Goal: Task Accomplishment & Management: Manage account settings

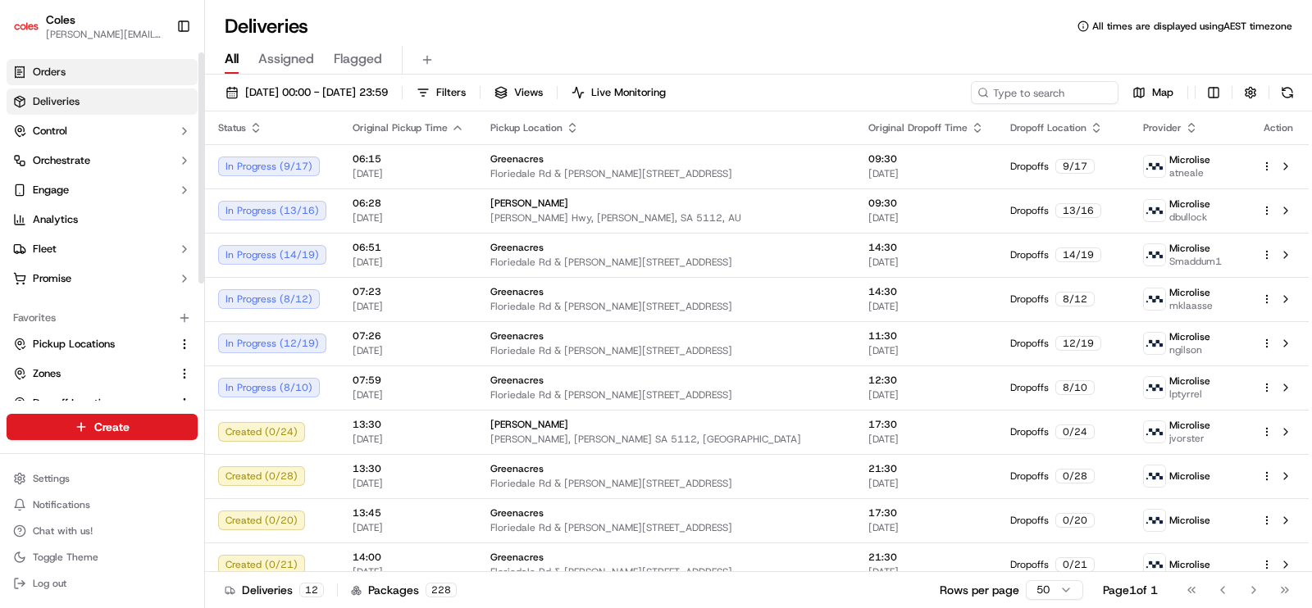
click at [50, 68] on span "Orders" at bounding box center [49, 72] width 33 height 15
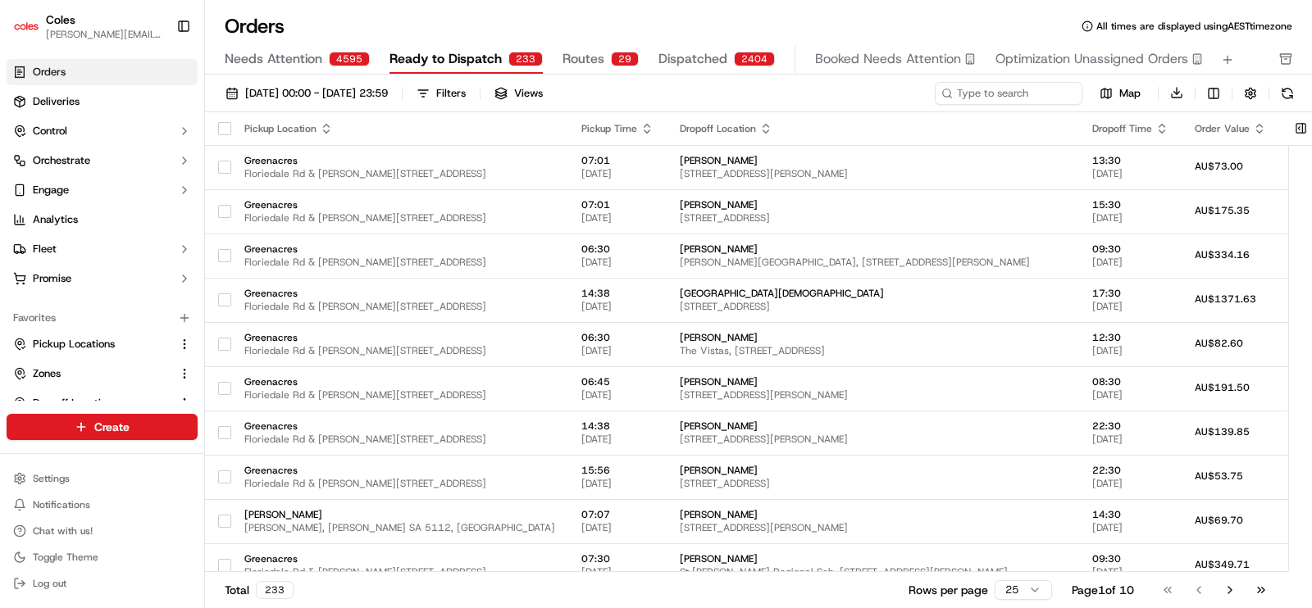
click at [620, 61] on div "29" at bounding box center [625, 59] width 28 height 15
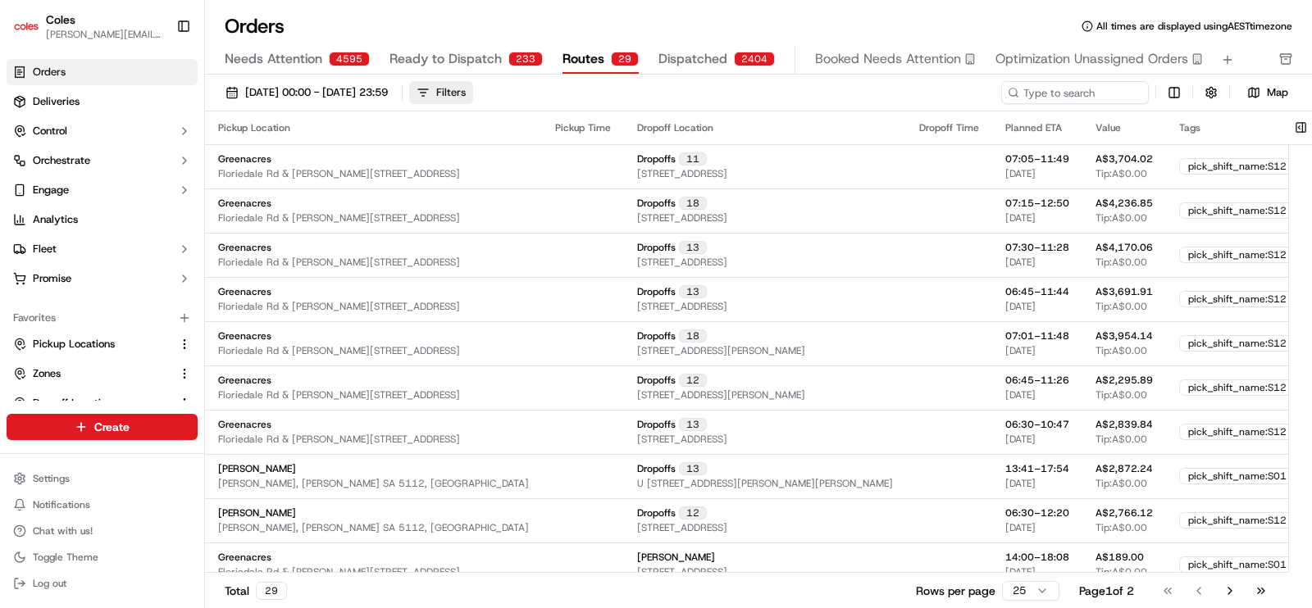
click at [473, 95] on button "Filters" at bounding box center [441, 92] width 64 height 23
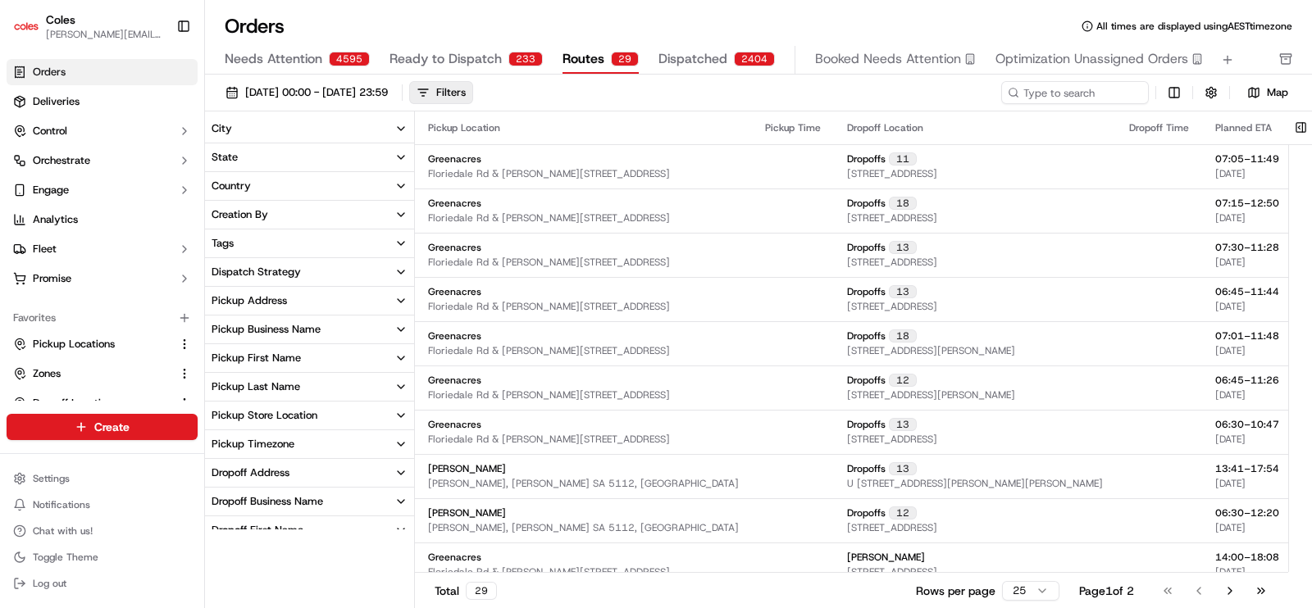
click at [286, 415] on div "Pickup Store Location" at bounding box center [265, 415] width 106 height 15
click at [219, 494] on button "[PERSON_NAME]" at bounding box center [218, 490] width 13 height 13
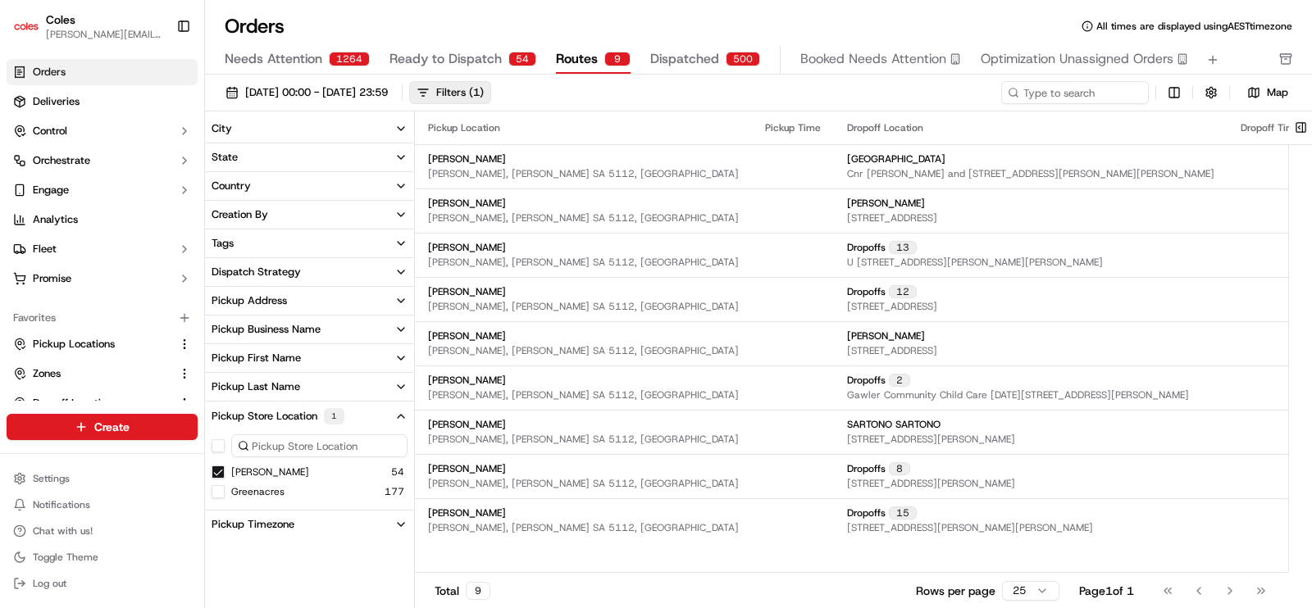
click at [1206, 103] on button "button" at bounding box center [1210, 92] width 23 height 23
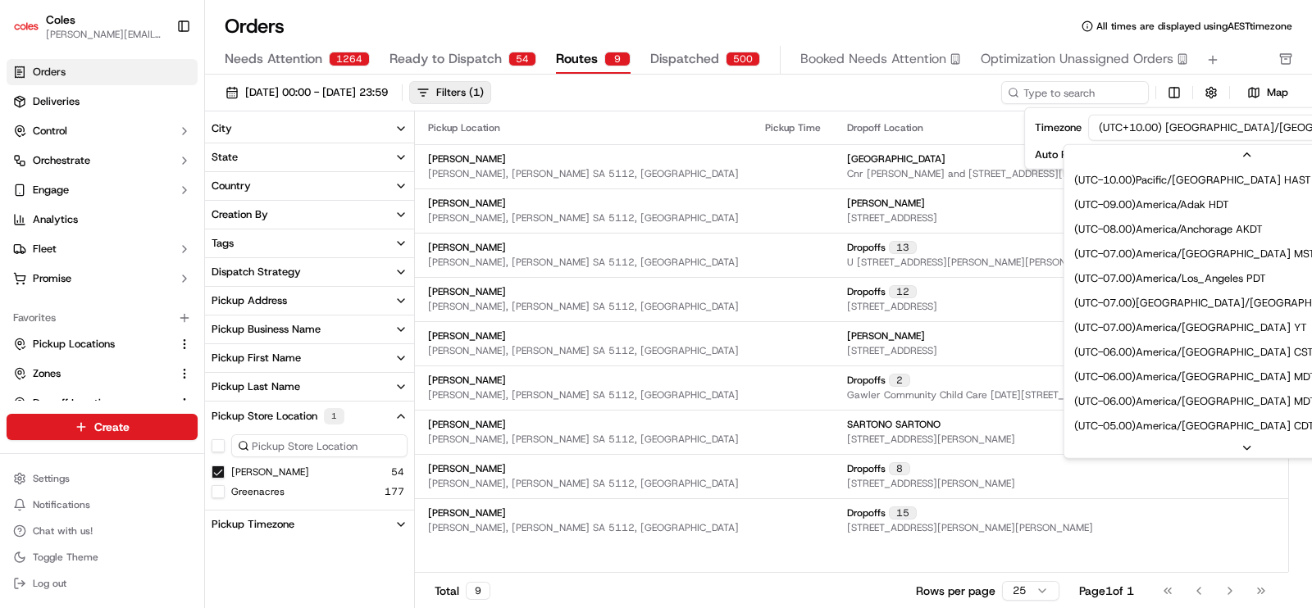
click at [1281, 128] on html "Coles [EMAIL_ADDRESS][PERSON_NAME][PERSON_NAME][DOMAIN_NAME] Toggle Sidebar Ord…" at bounding box center [656, 304] width 1312 height 608
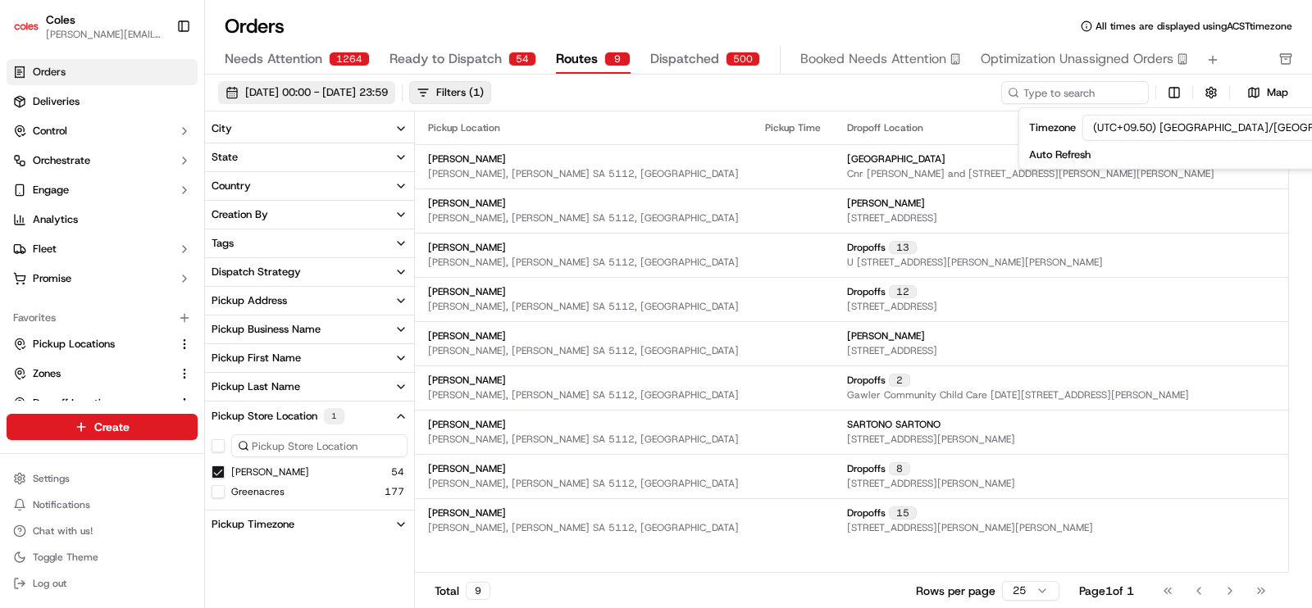
click at [238, 92] on button "[DATE] 00:00 - [DATE] 23:59" at bounding box center [306, 92] width 177 height 23
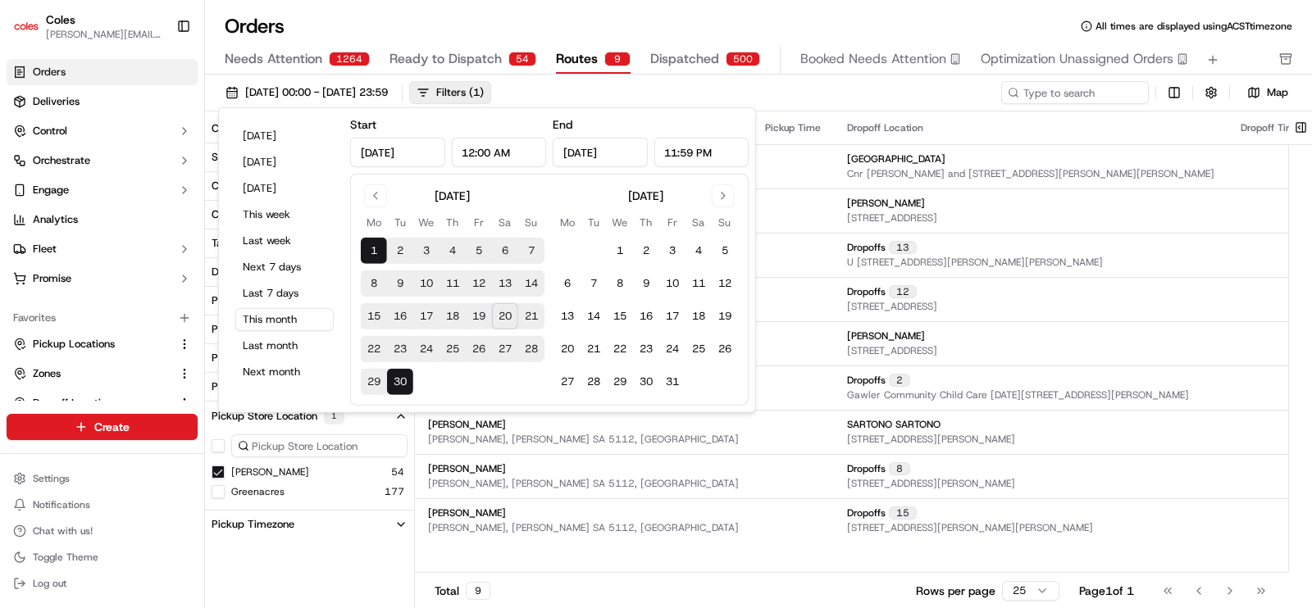
click at [503, 352] on button "27" at bounding box center [505, 349] width 26 height 26
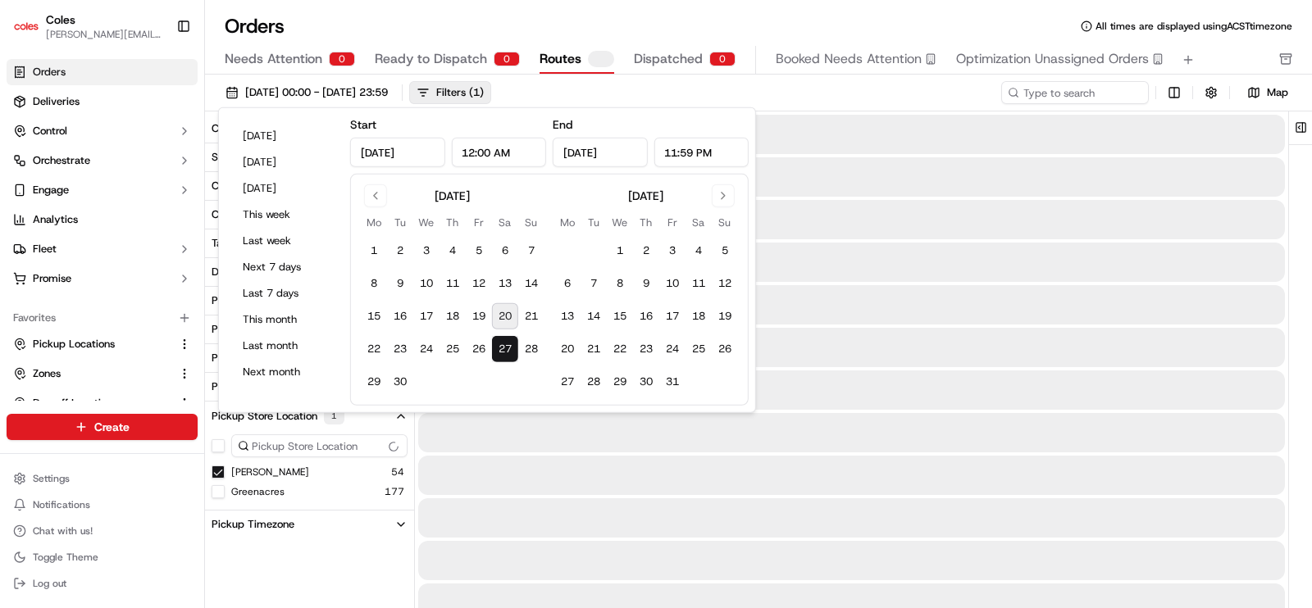
type input "[DATE]"
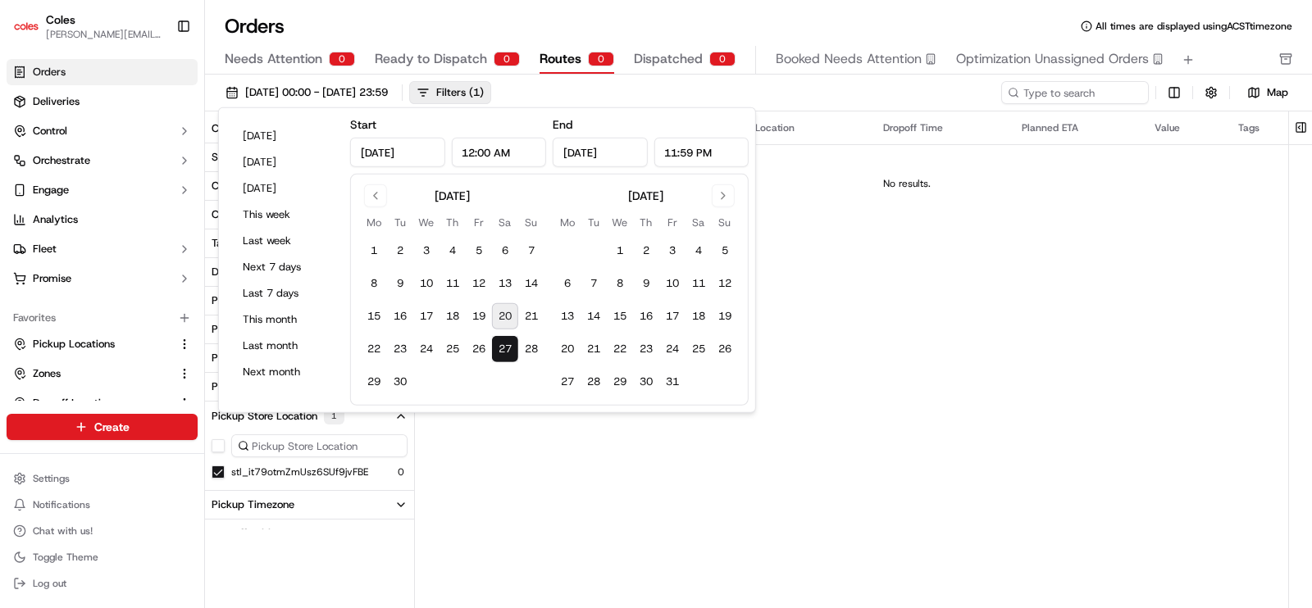
click at [504, 353] on button "27" at bounding box center [505, 349] width 26 height 26
click at [616, 475] on div "Pickup Location Pickup Time Dropoff Location Dropoff Time Planned ETA Value Tag…" at bounding box center [907, 341] width 984 height 461
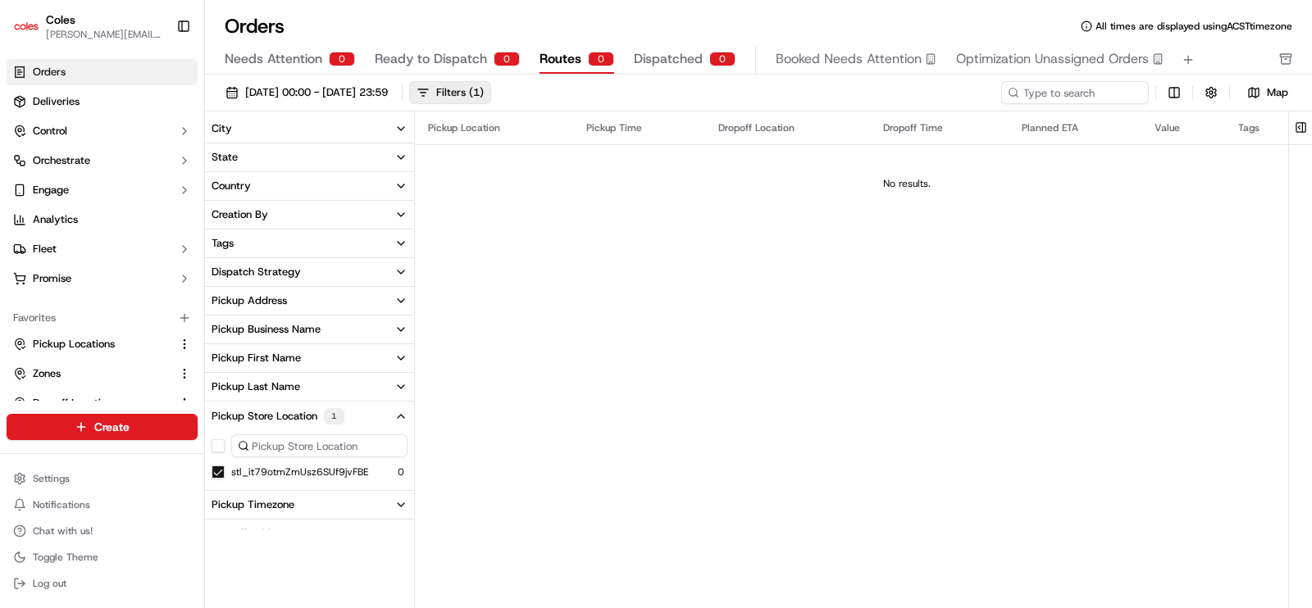
click at [396, 416] on icon "button" at bounding box center [400, 416] width 13 height 13
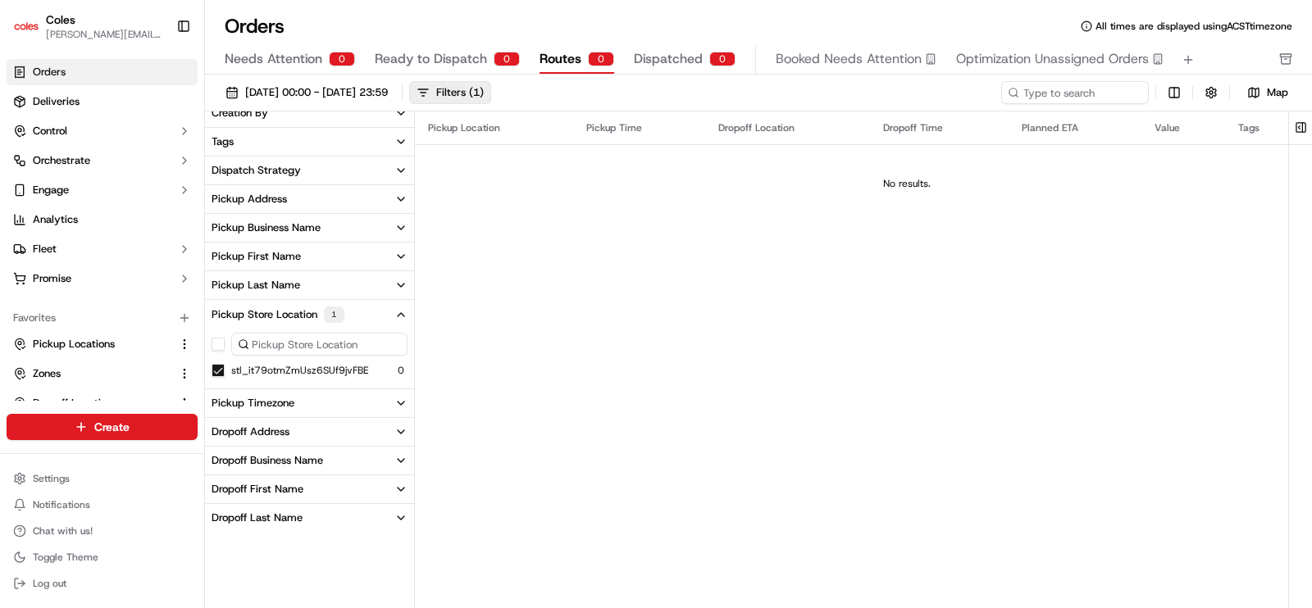
click at [217, 366] on button "stl_it79otmZmUsz6SUf9jvFBE" at bounding box center [218, 370] width 13 height 13
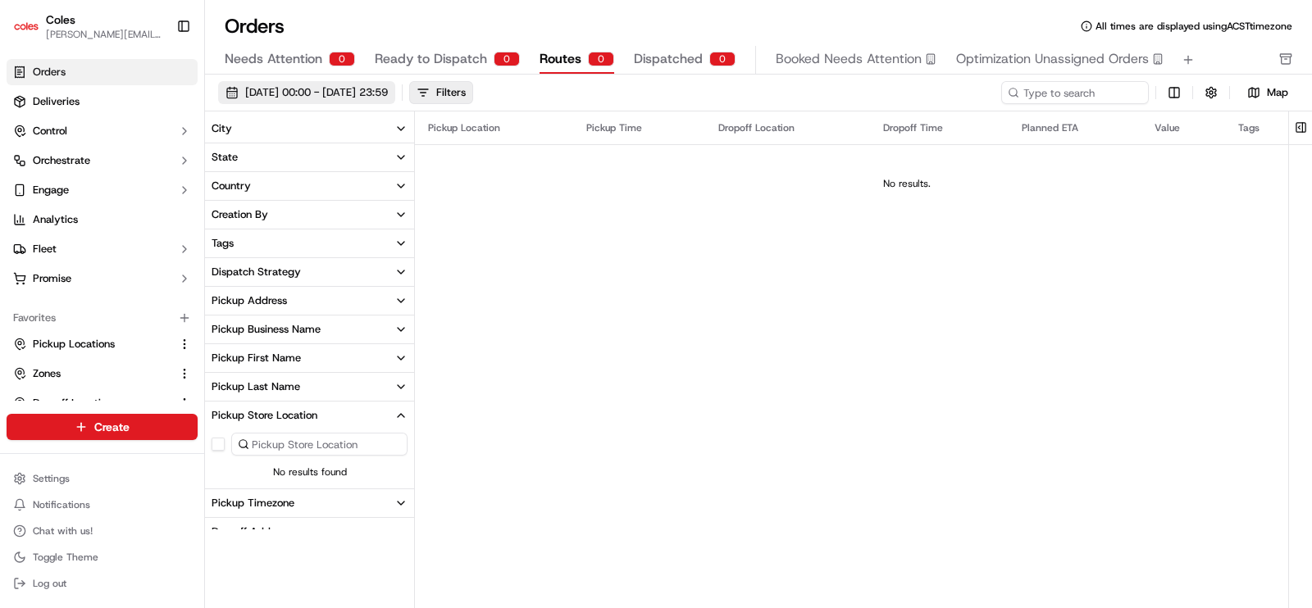
click at [295, 99] on span "[DATE] 00:00 - [DATE] 23:59" at bounding box center [316, 92] width 143 height 15
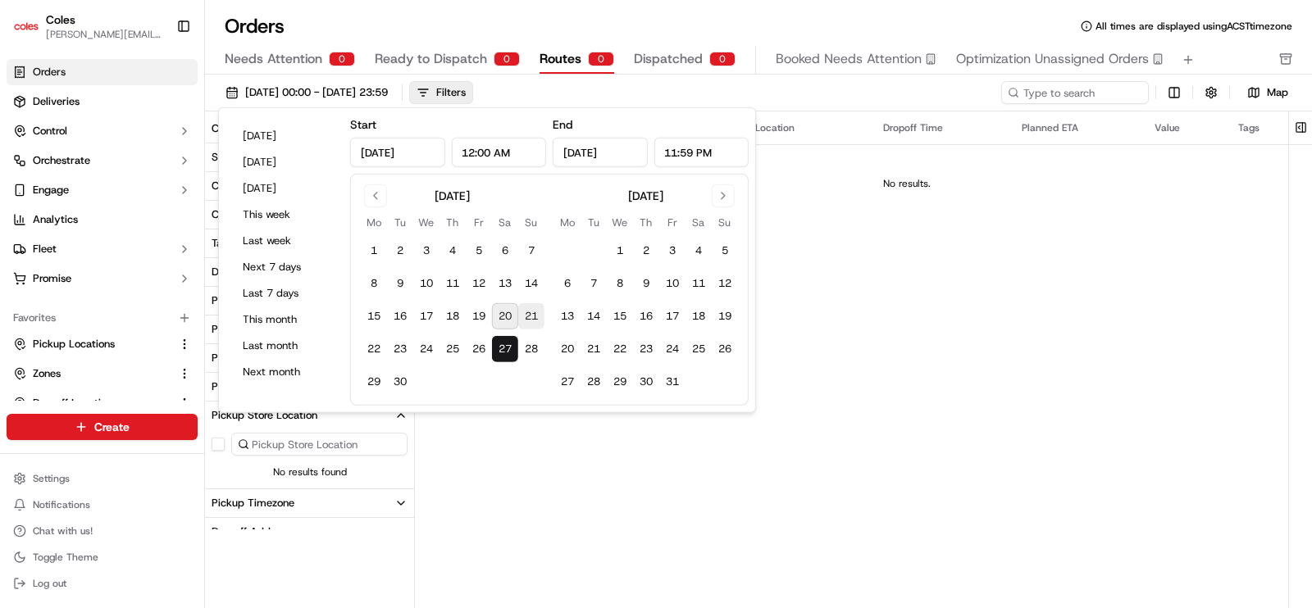
click at [527, 316] on button "21" at bounding box center [531, 316] width 26 height 26
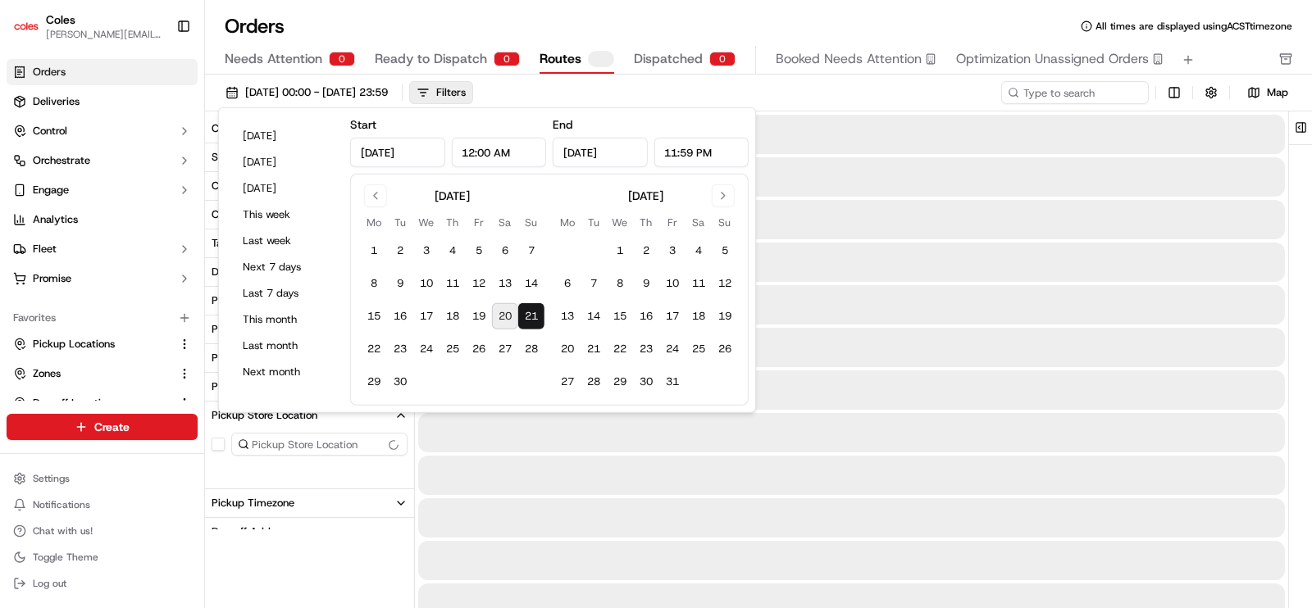
type input "[DATE]"
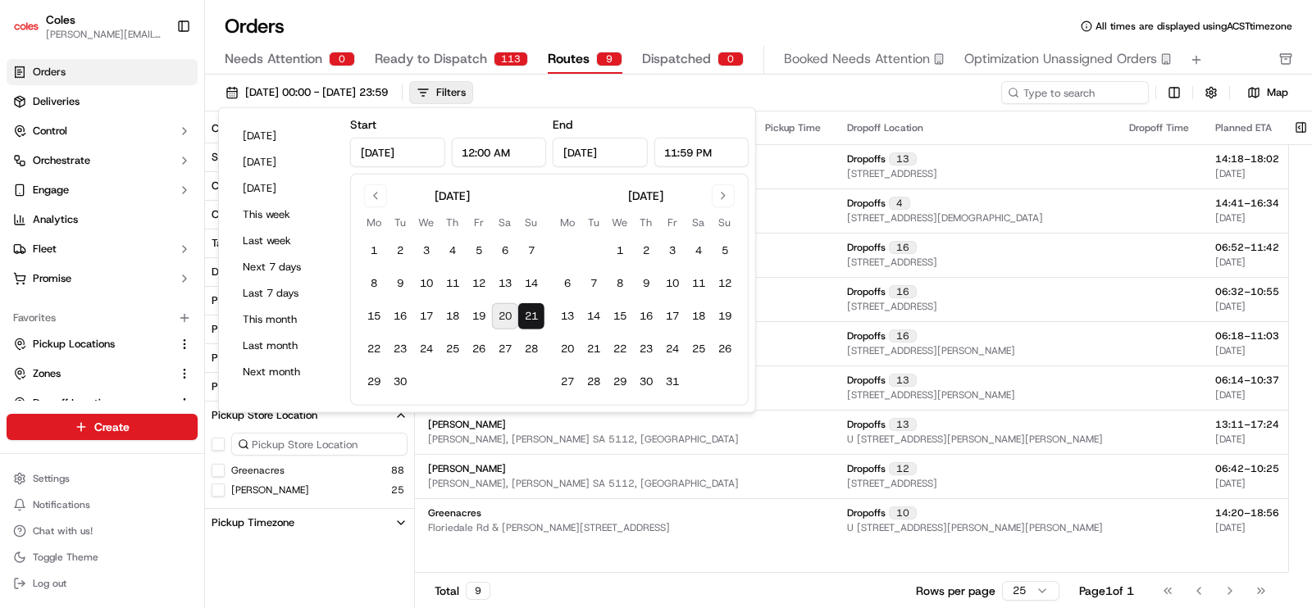
click at [219, 489] on button "[PERSON_NAME]" at bounding box center [218, 490] width 13 height 13
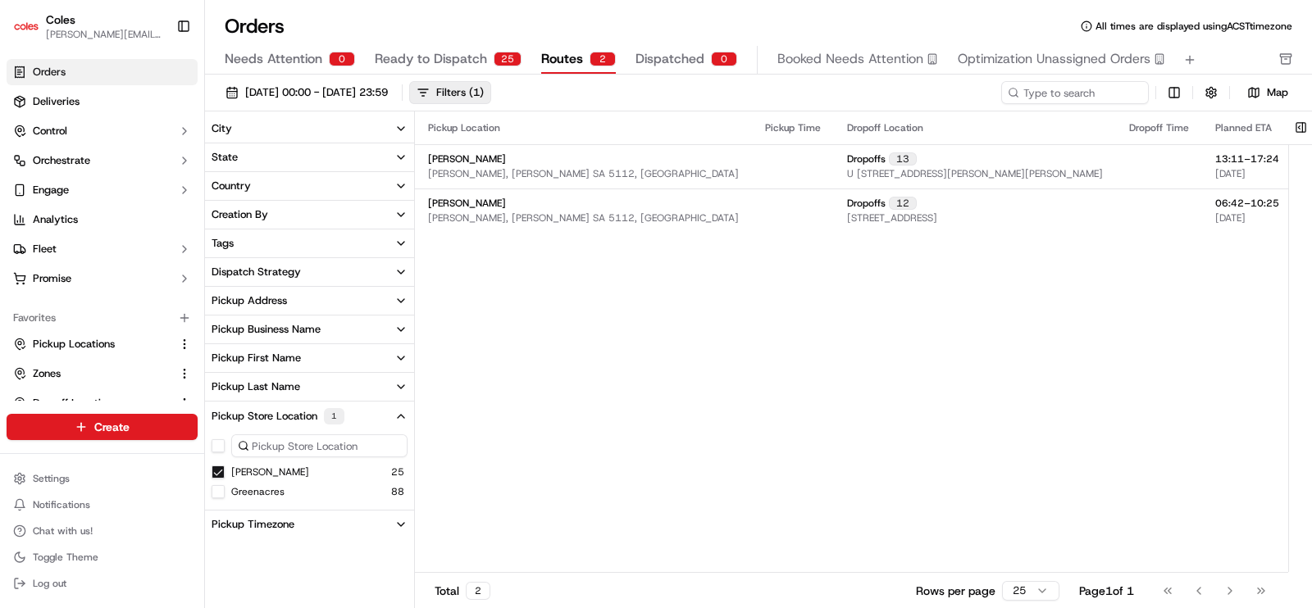
click at [711, 407] on div "Pickup Location Pickup Time Dropoff Location Dropoff Time Planned ETA Value Tag…" at bounding box center [1045, 341] width 1261 height 461
click at [231, 94] on button "[DATE] 00:00 - [DATE] 23:59" at bounding box center [306, 92] width 177 height 23
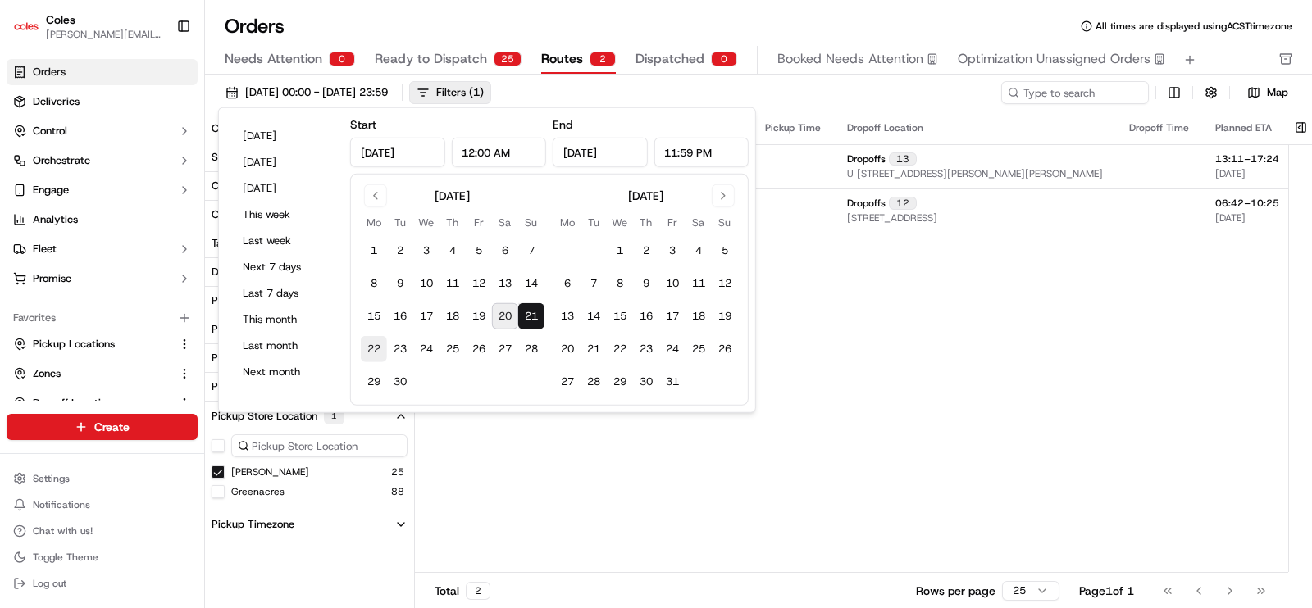
click at [375, 349] on button "22" at bounding box center [374, 349] width 26 height 26
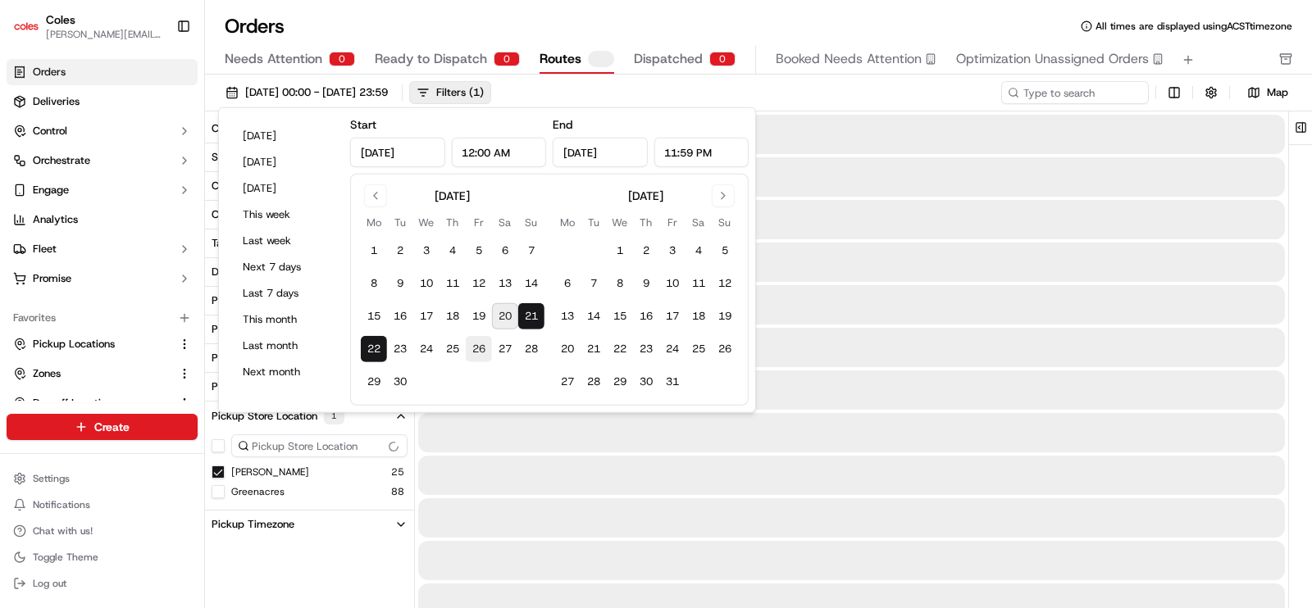
type input "[DATE]"
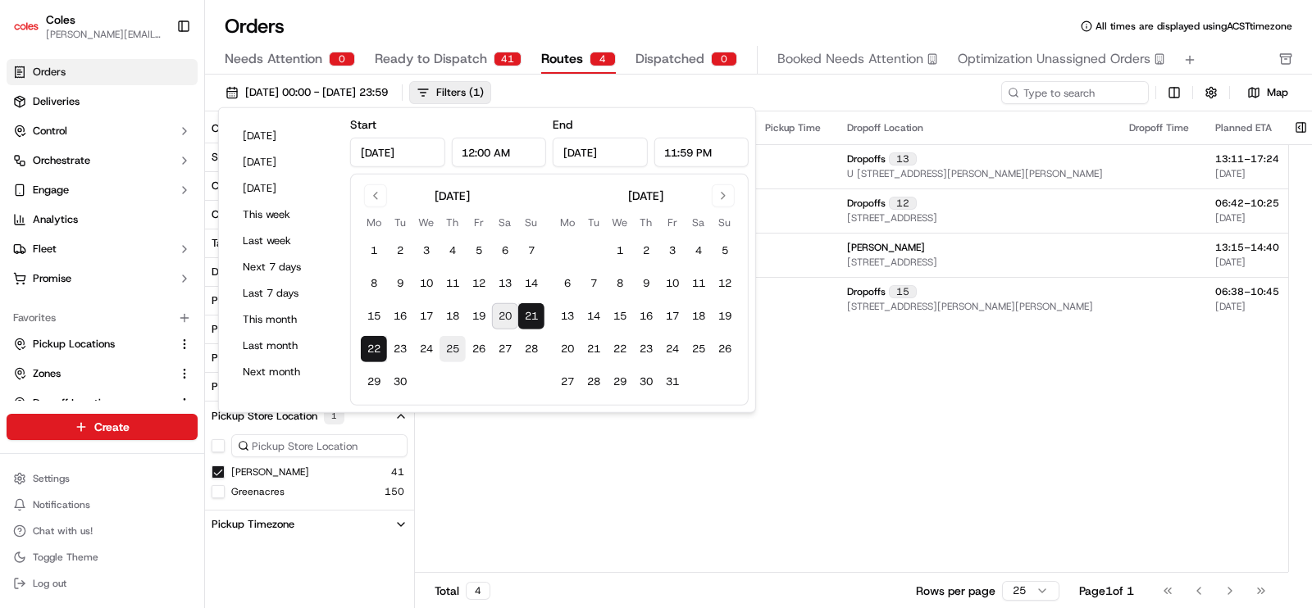
click at [458, 350] on button "25" at bounding box center [452, 349] width 26 height 26
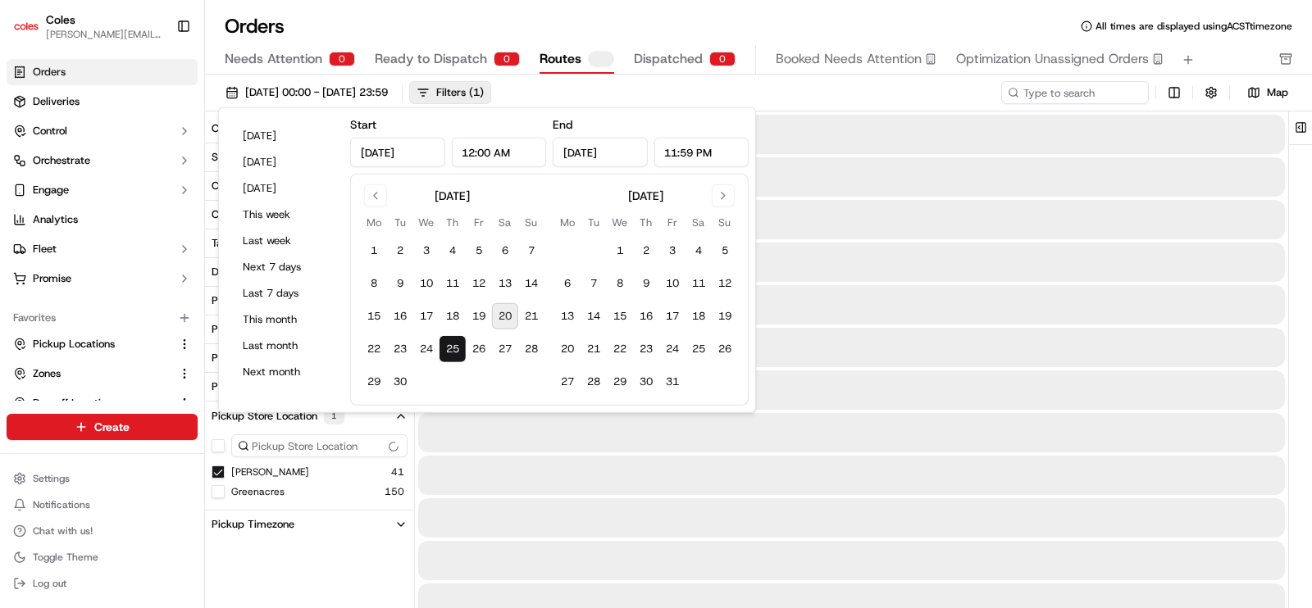
type input "[DATE]"
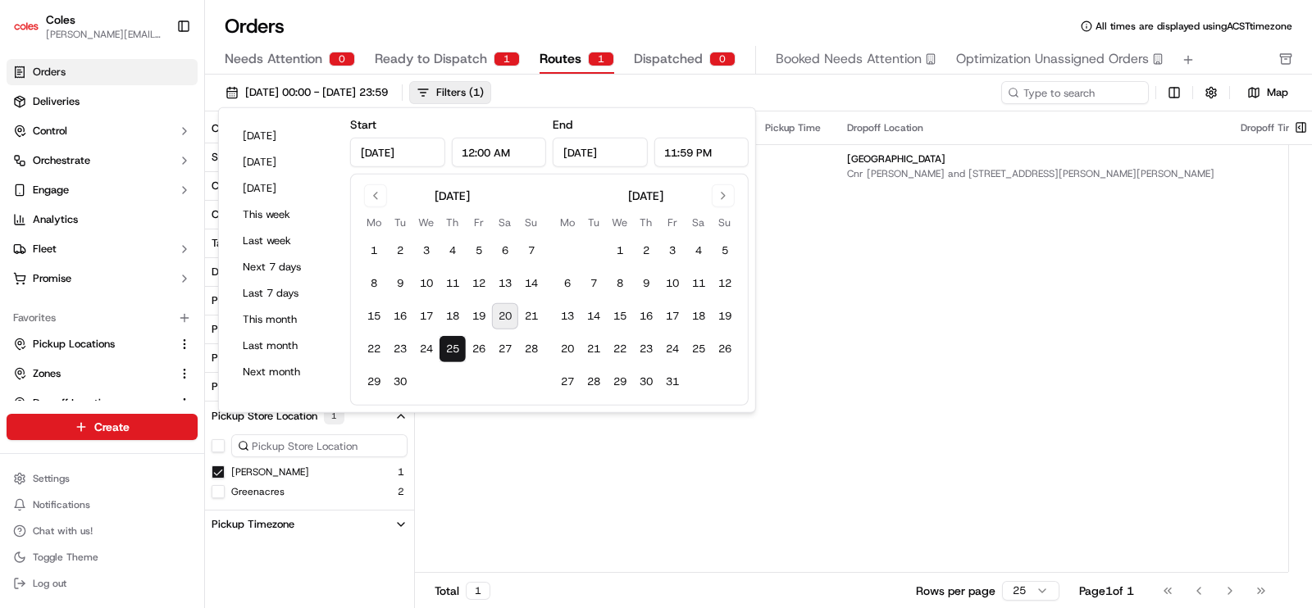
click at [664, 481] on div "Pickup Location Pickup Time Dropoff Location Dropoff Time Planned ETA Value Tag…" at bounding box center [1098, 341] width 1367 height 461
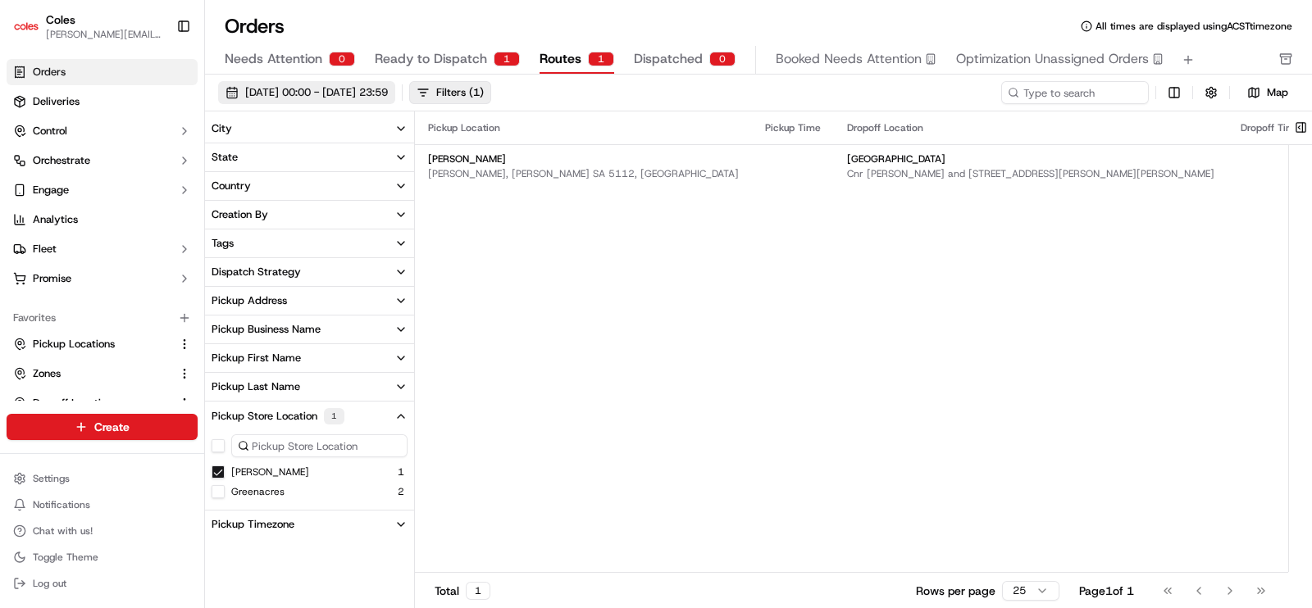
click at [332, 89] on span "[DATE] 00:00 - [DATE] 23:59" at bounding box center [316, 92] width 143 height 15
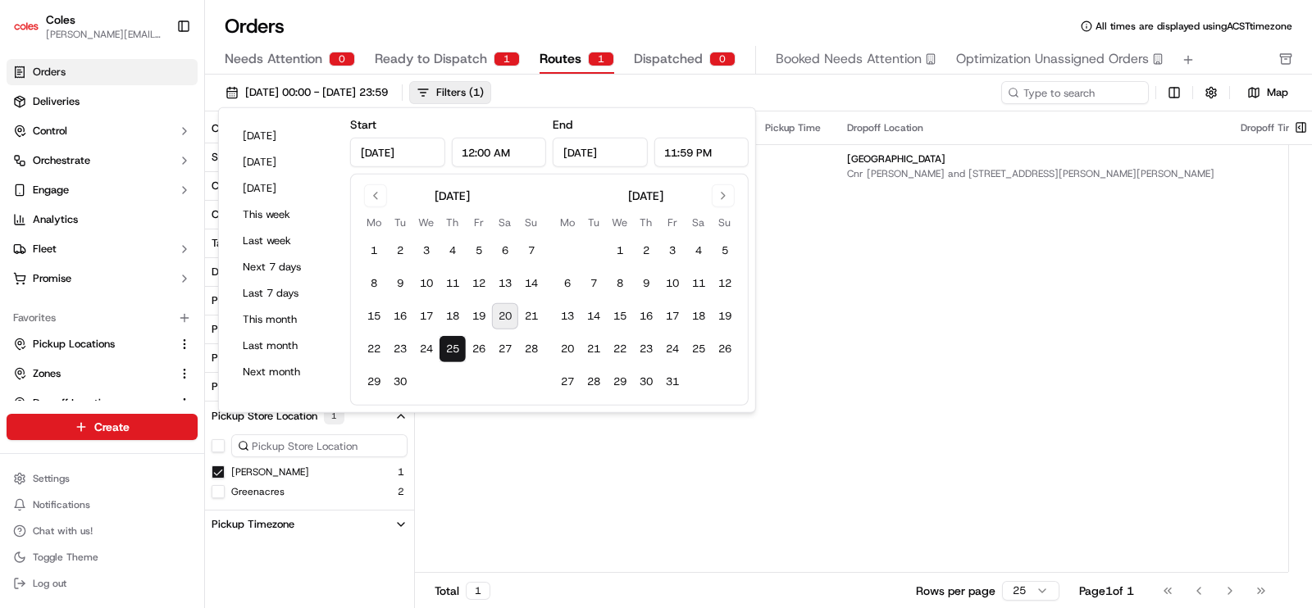
click at [935, 303] on div "Pickup Location Pickup Time Dropoff Location Dropoff Time Planned ETA Value Tag…" at bounding box center [1098, 341] width 1367 height 461
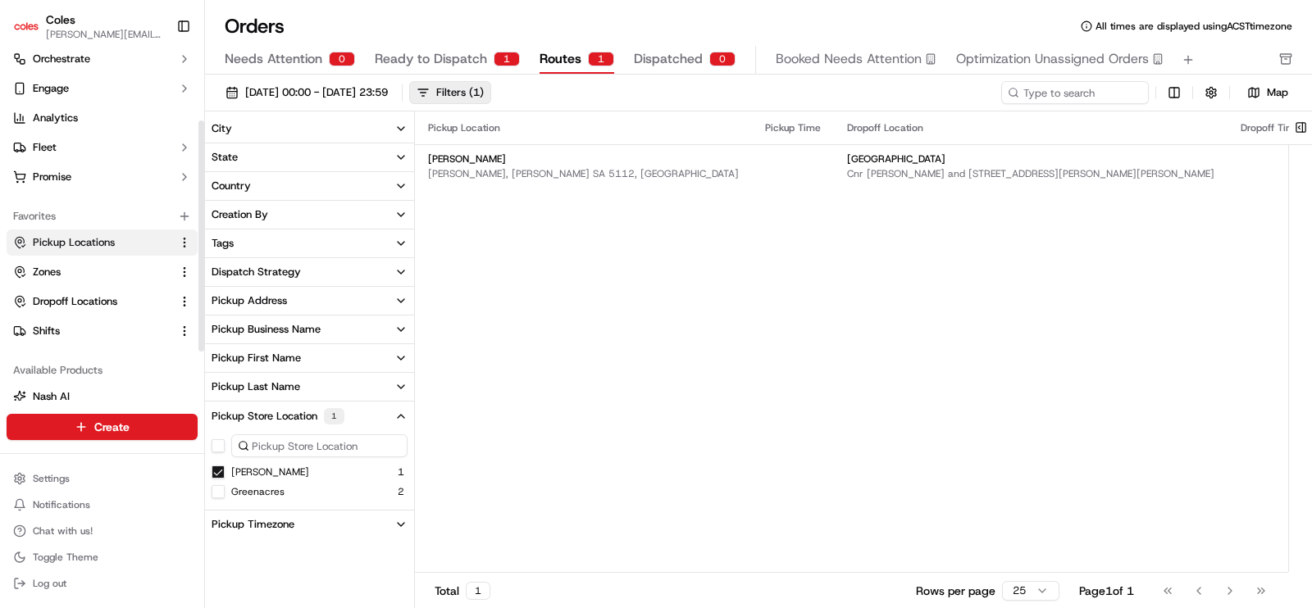
scroll to position [175, 0]
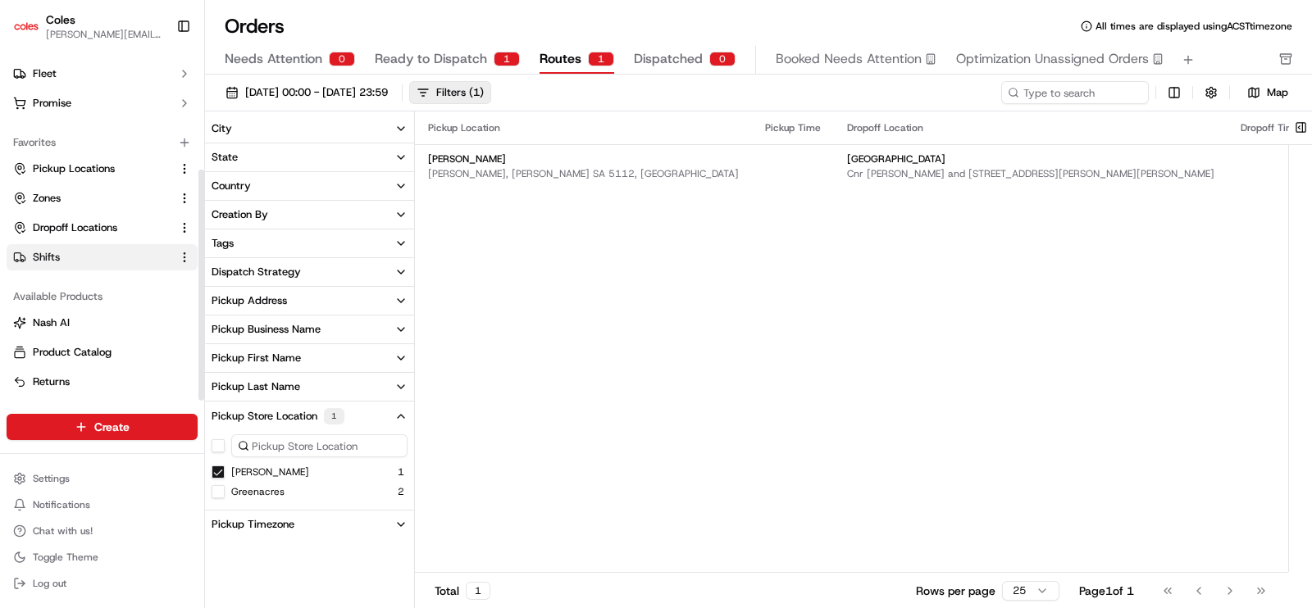
click at [61, 251] on link "Shifts" at bounding box center [92, 257] width 158 height 15
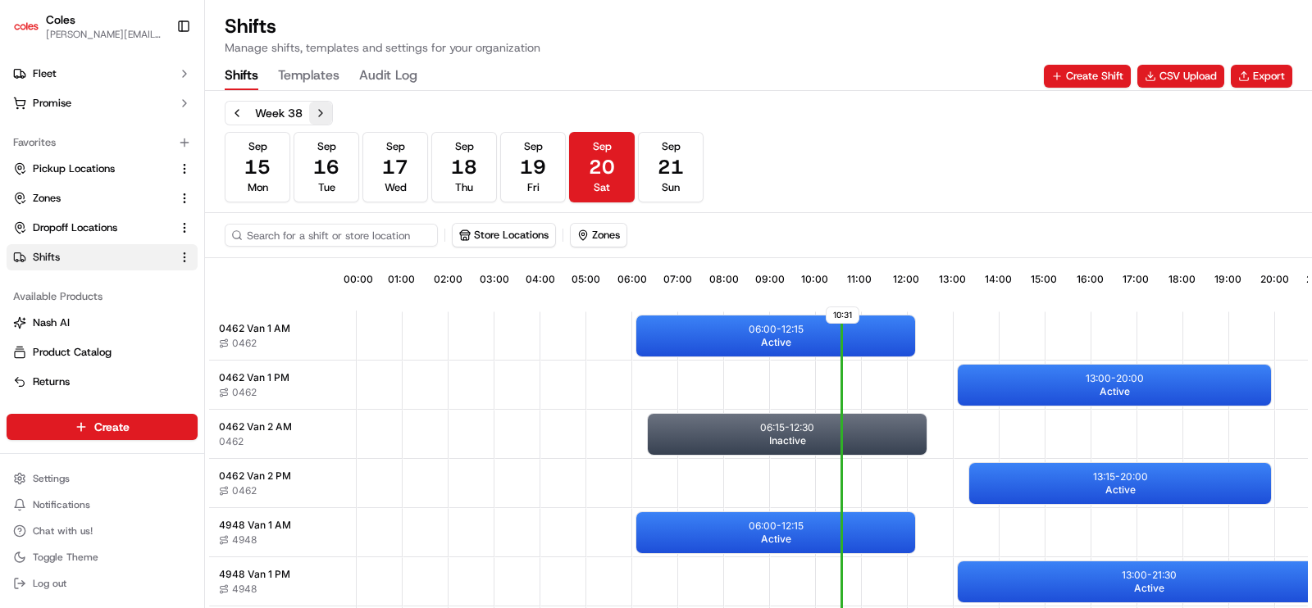
click at [321, 113] on button "Next week" at bounding box center [320, 113] width 23 height 23
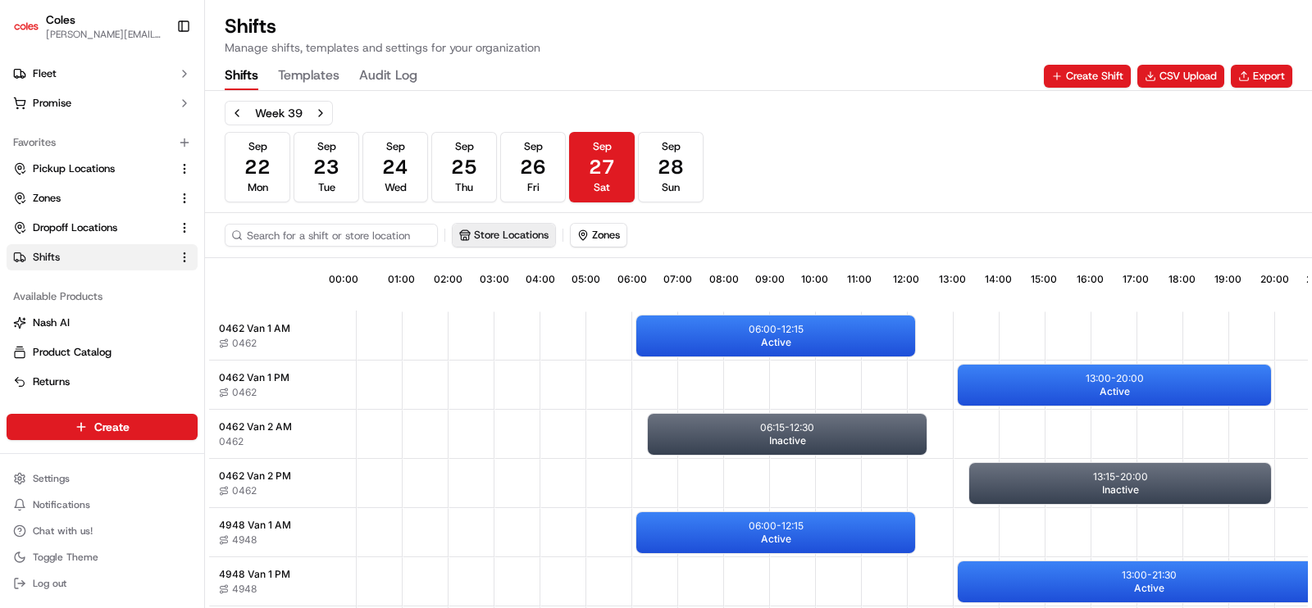
click at [539, 236] on button "Store Locations" at bounding box center [504, 235] width 102 height 23
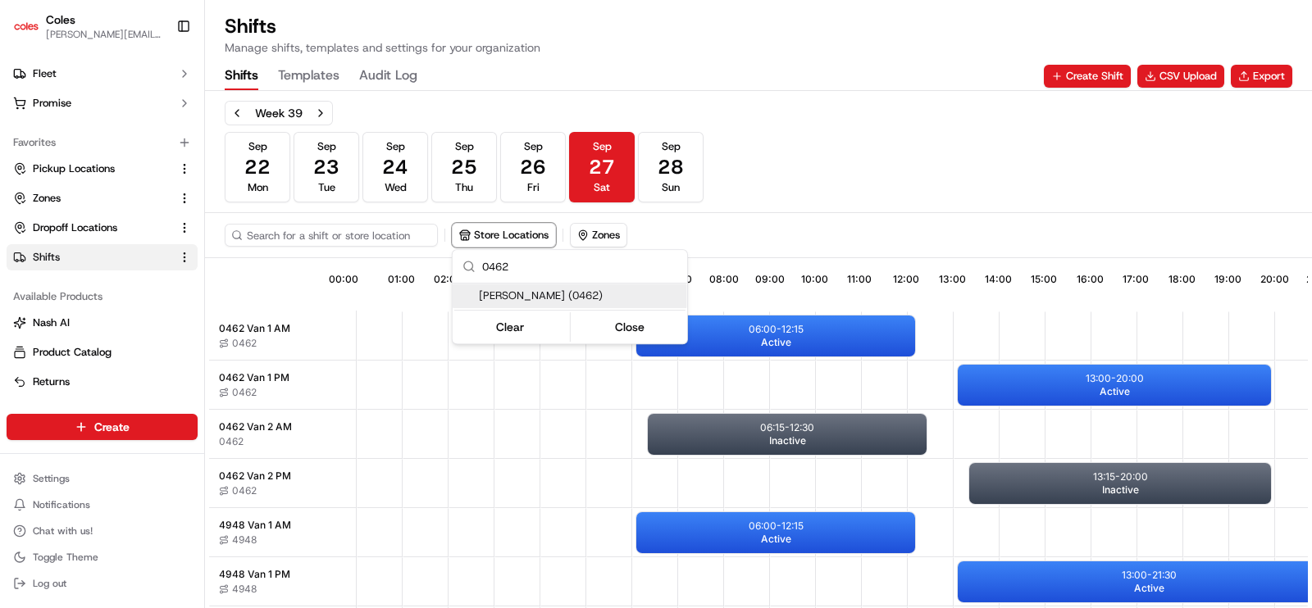
type input "0462"
click at [489, 296] on span "[PERSON_NAME] (0462)" at bounding box center [580, 296] width 202 height 15
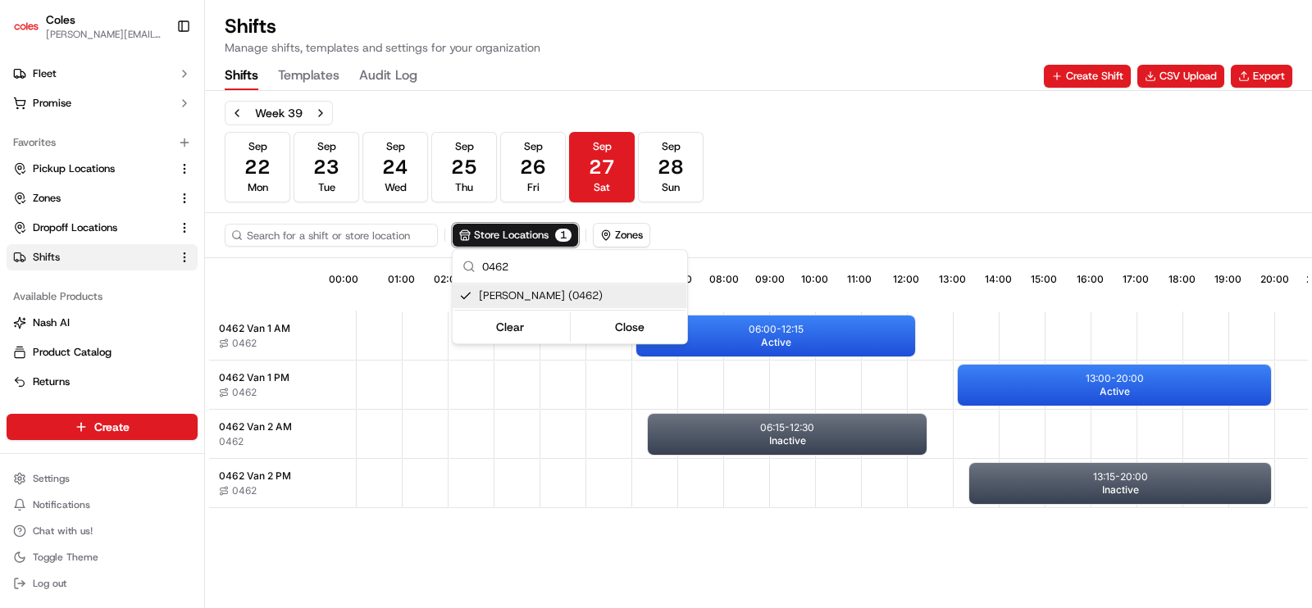
click at [634, 545] on html "Coles [EMAIL_ADDRESS][PERSON_NAME][PERSON_NAME][DOMAIN_NAME] Toggle Sidebar Ord…" at bounding box center [656, 304] width 1312 height 608
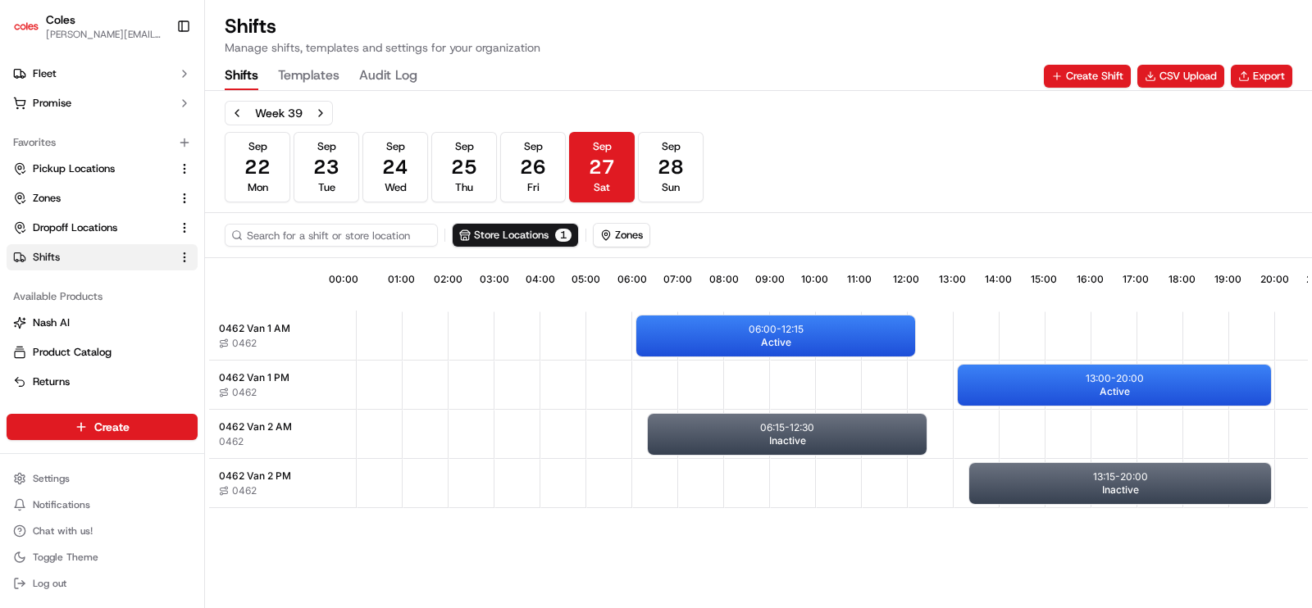
drag, startPoint x: 1115, startPoint y: 478, endPoint x: 967, endPoint y: 558, distance: 168.7
click at [967, 558] on div "10:32 00:00 01:00 02:00 03:00 04:00 05:00 06:00 07:00 08:00 09:00 10:00 11:00 1…" at bounding box center [758, 436] width 1099 height 348
click at [1122, 481] on p "13:15 - 20:00" at bounding box center [1120, 477] width 55 height 13
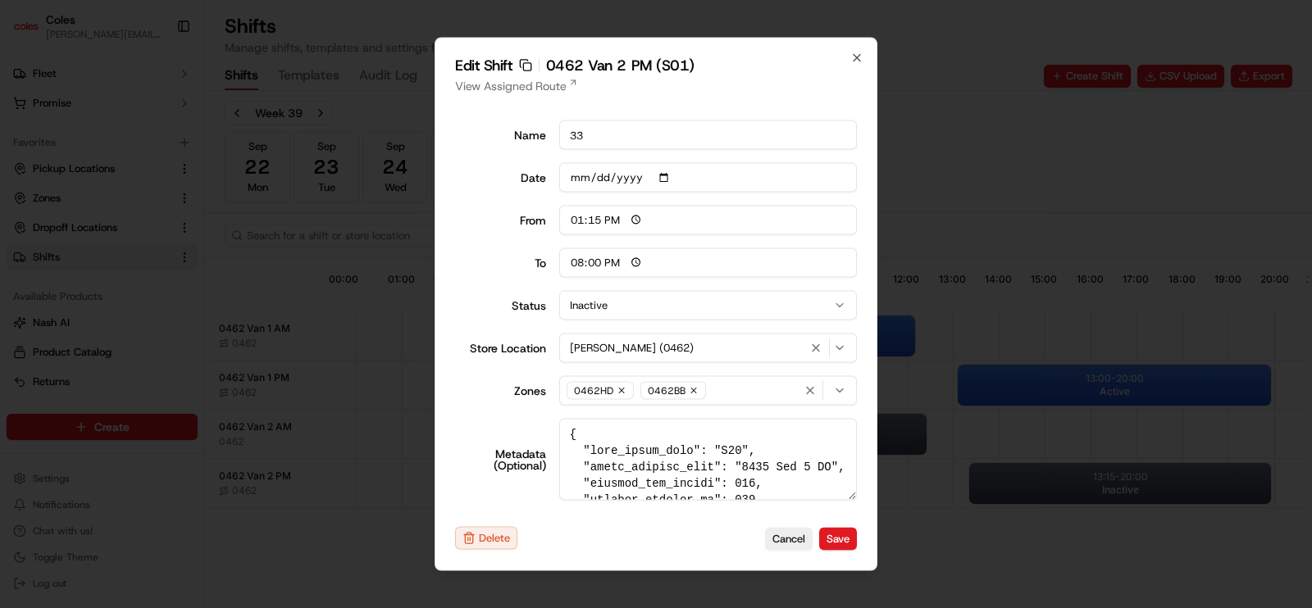
click at [705, 307] on button "Inactive" at bounding box center [708, 306] width 298 height 30
click at [839, 539] on button "Save" at bounding box center [838, 538] width 38 height 23
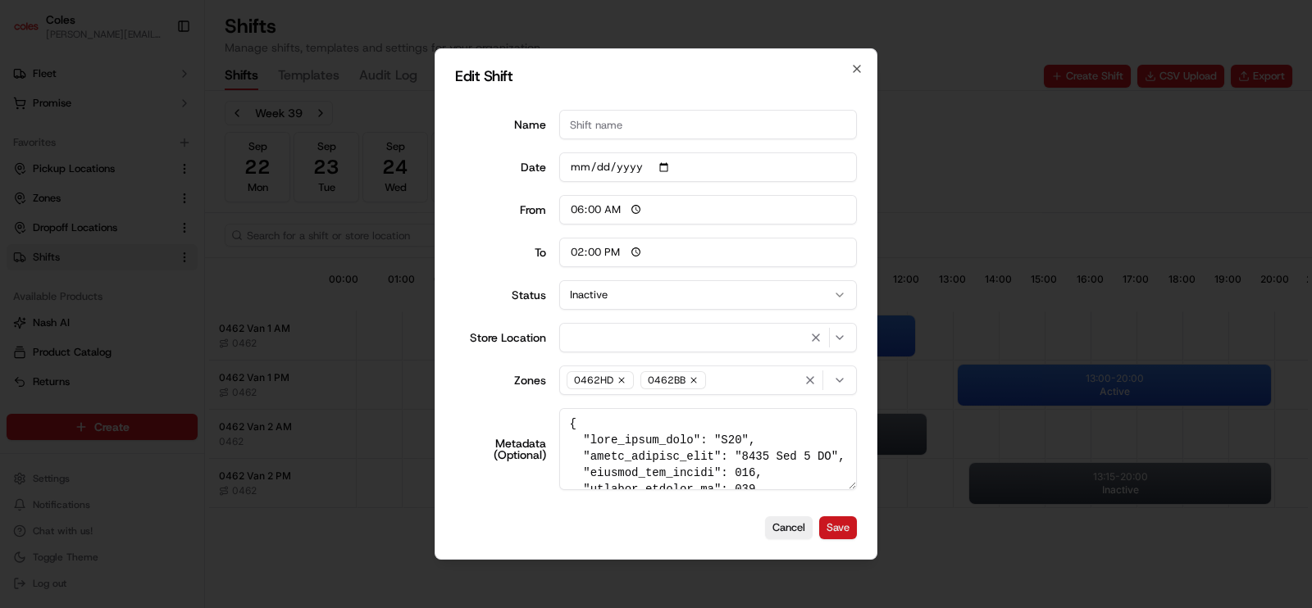
type input "06:00"
type input "14:00"
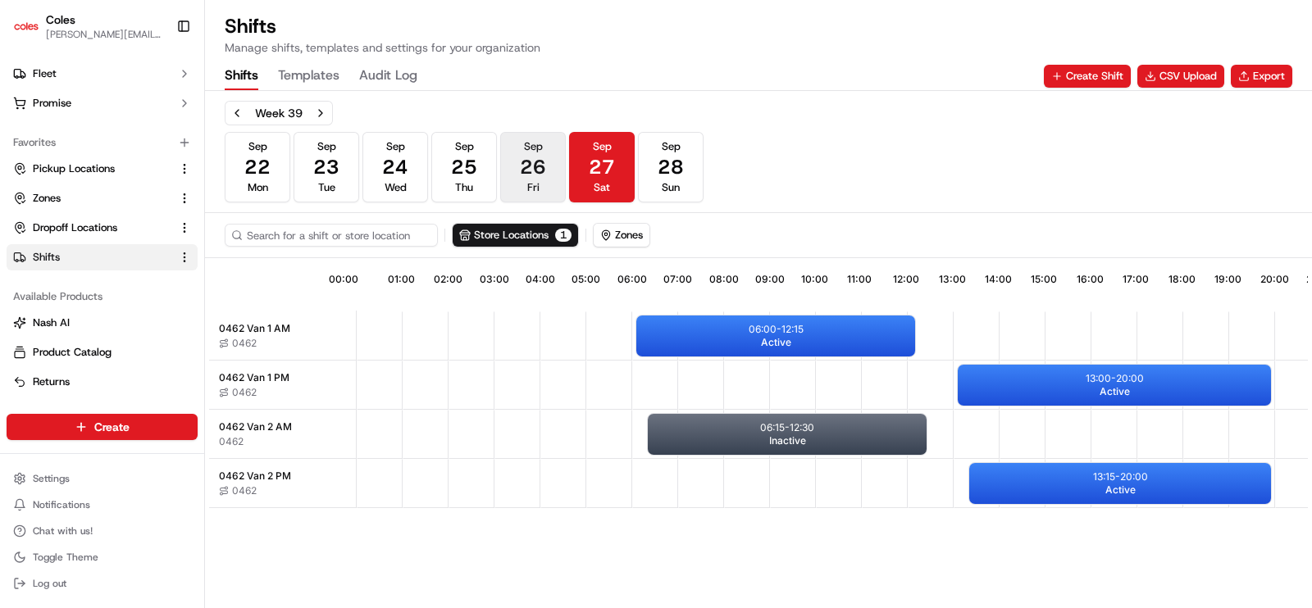
click at [537, 169] on span "26" at bounding box center [533, 167] width 26 height 26
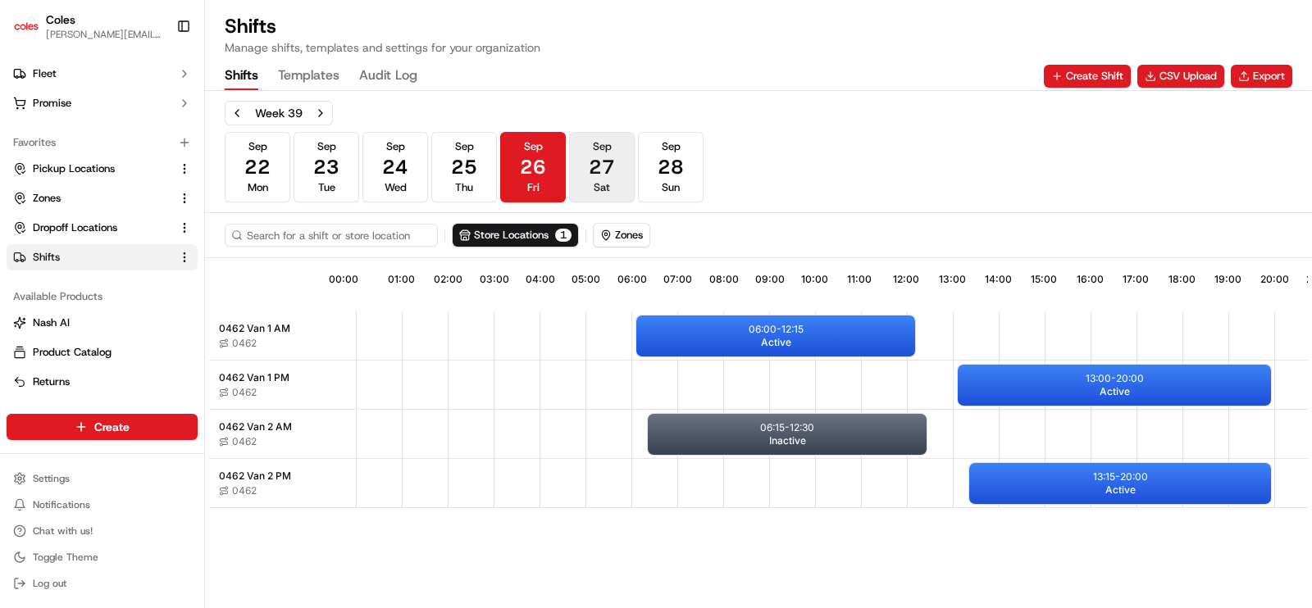
click at [590, 170] on span "27" at bounding box center [602, 167] width 26 height 26
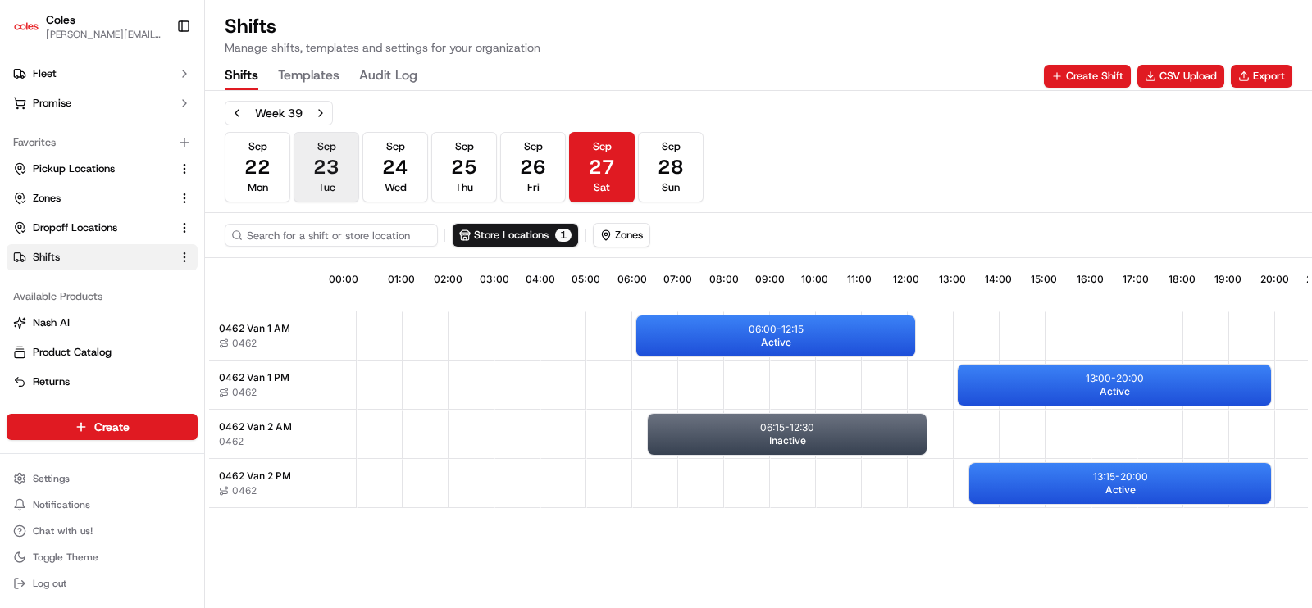
click at [318, 186] on span "Tue" at bounding box center [326, 187] width 17 height 15
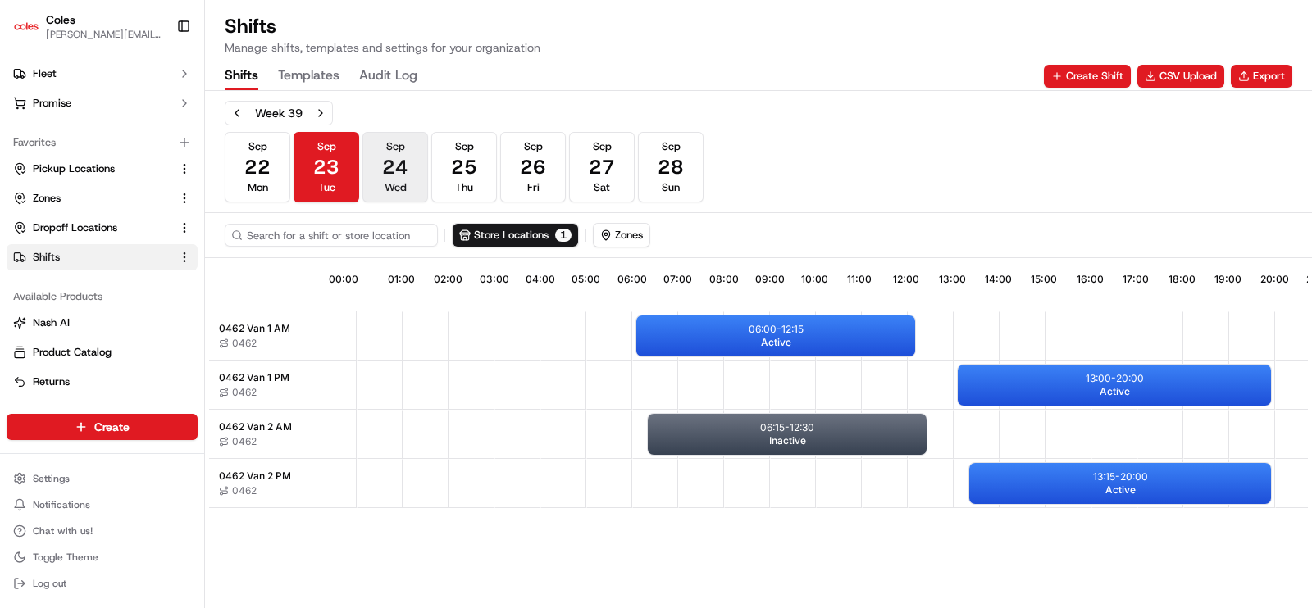
click at [380, 180] on button "[DATE] Wed" at bounding box center [395, 167] width 66 height 71
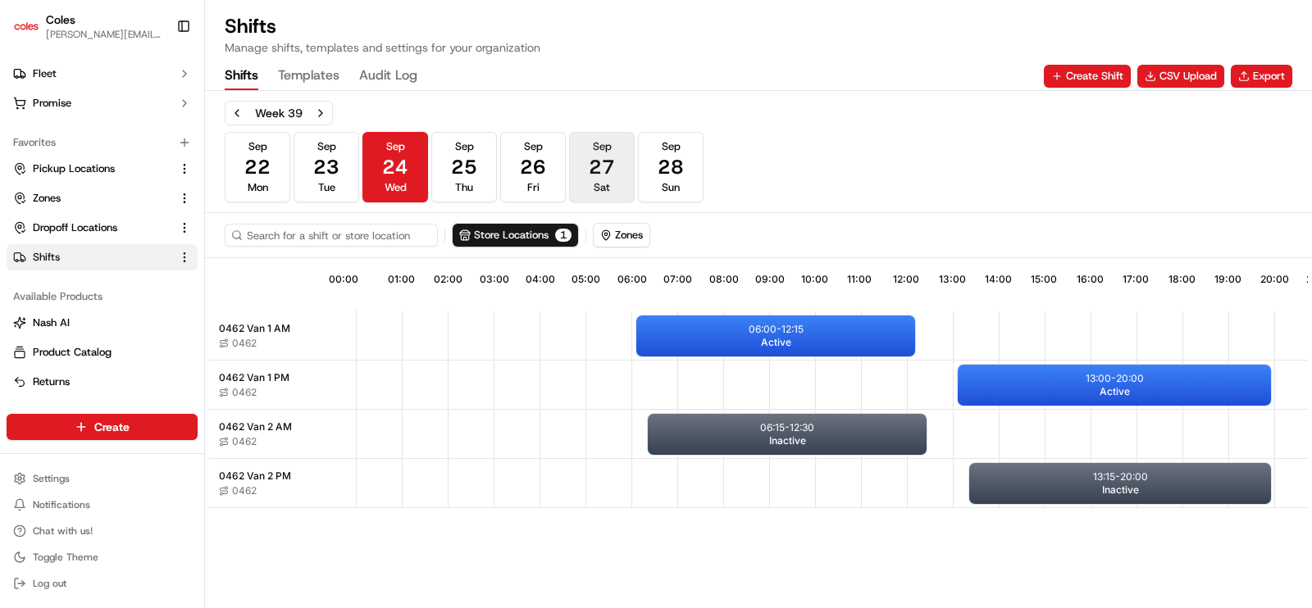
click at [612, 167] on span "27" at bounding box center [602, 167] width 26 height 26
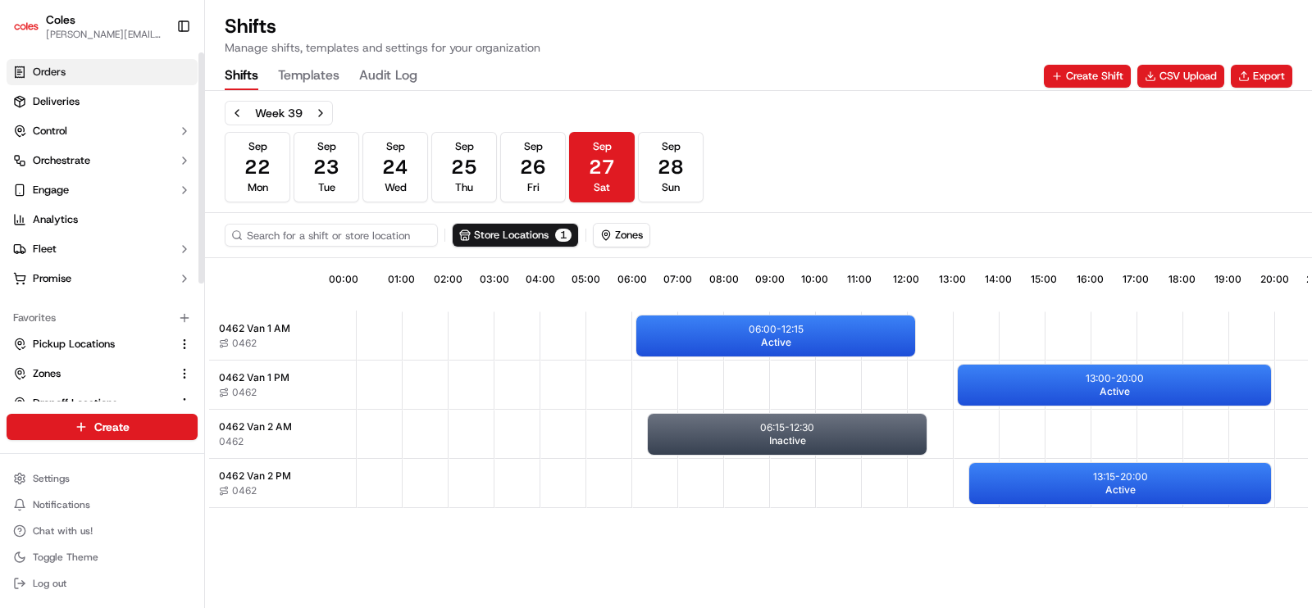
click at [57, 71] on span "Orders" at bounding box center [49, 72] width 33 height 15
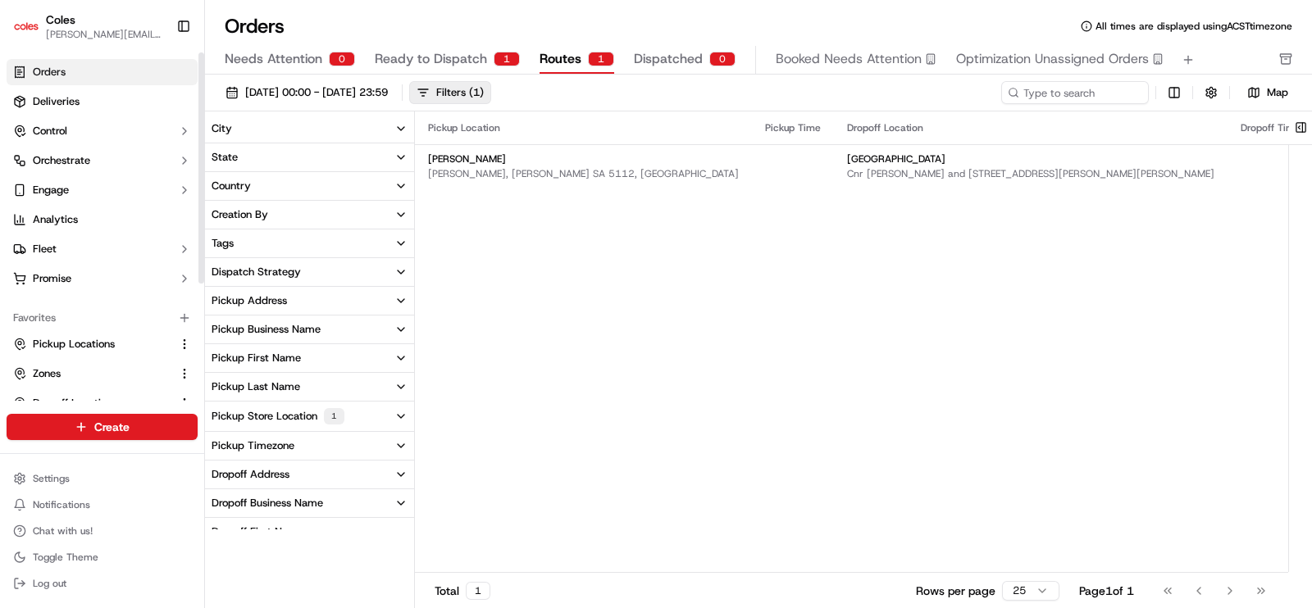
scroll to position [175, 0]
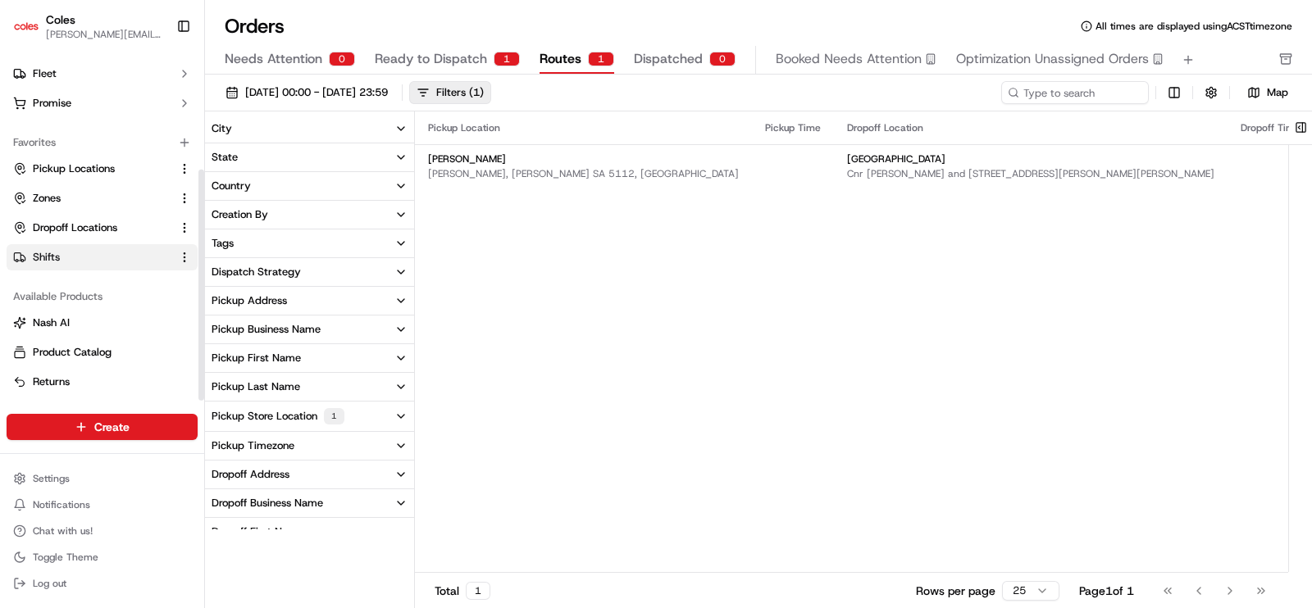
click at [49, 261] on span "Shifts" at bounding box center [46, 257] width 27 height 15
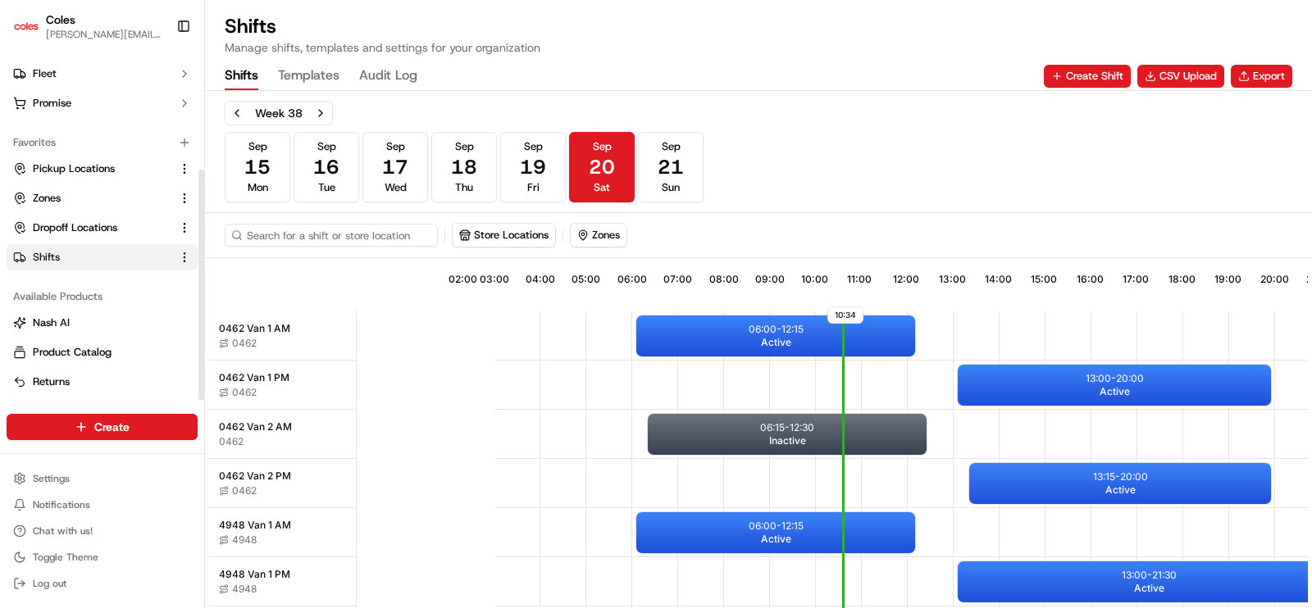
scroll to position [0, 159]
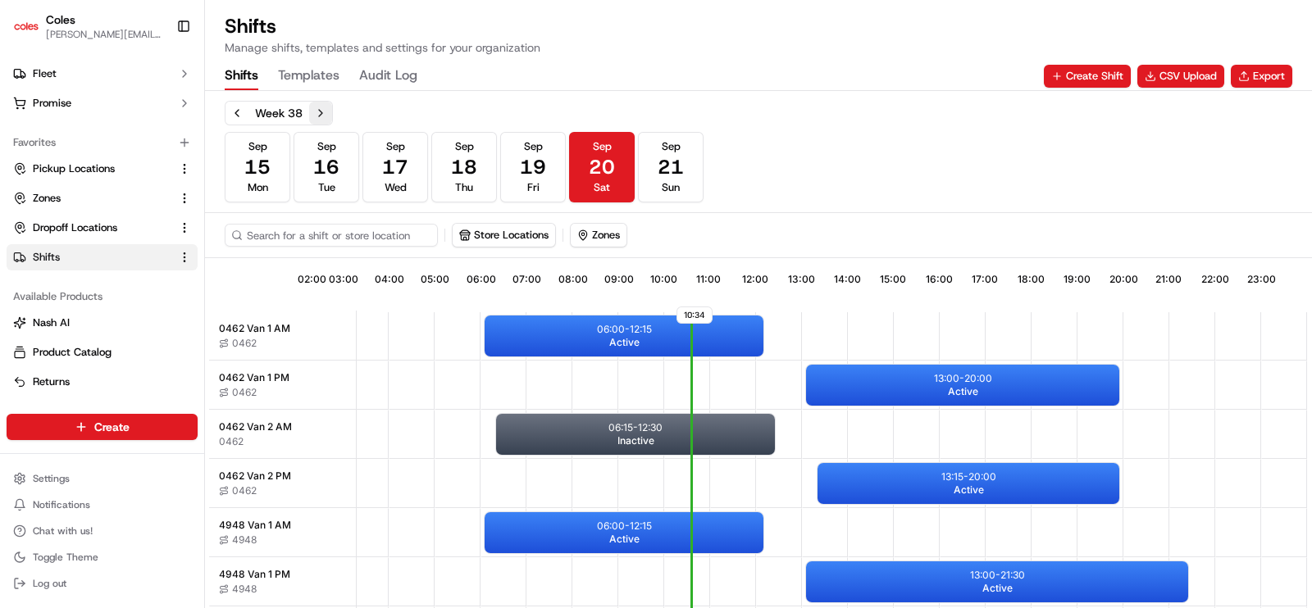
click at [327, 116] on button "Next week" at bounding box center [320, 113] width 23 height 23
click at [607, 165] on span "27" at bounding box center [602, 167] width 26 height 26
click at [514, 237] on button "Store Locations" at bounding box center [504, 235] width 102 height 23
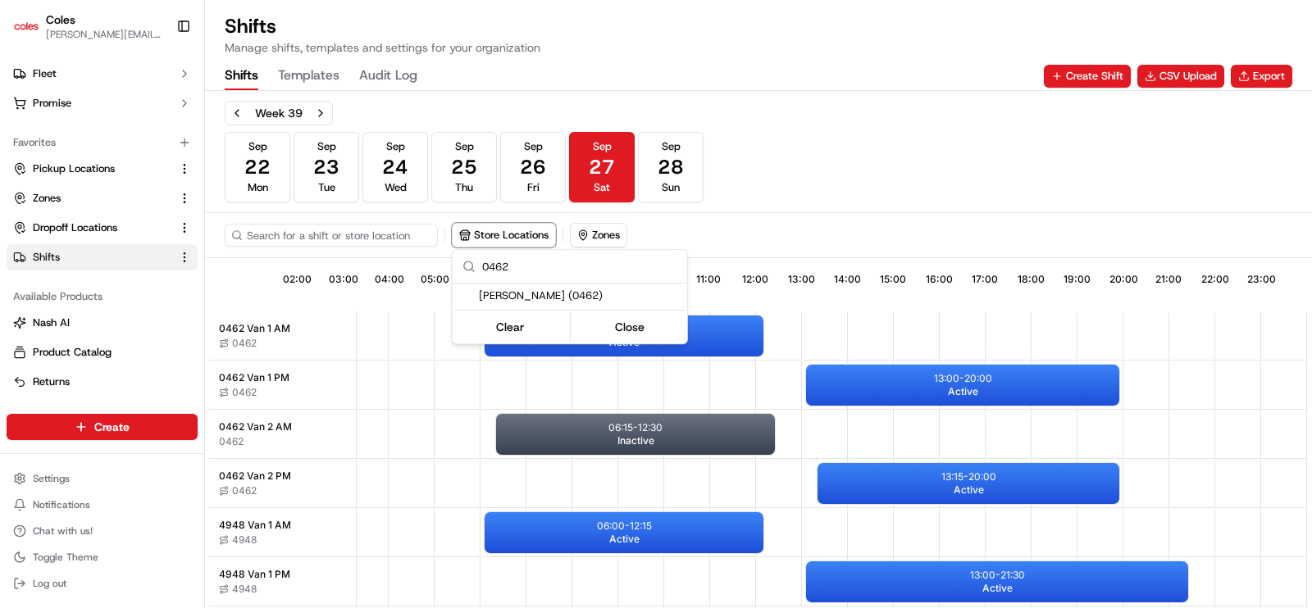
type input "0462"
click at [529, 295] on span "[PERSON_NAME] (0462)" at bounding box center [580, 296] width 202 height 15
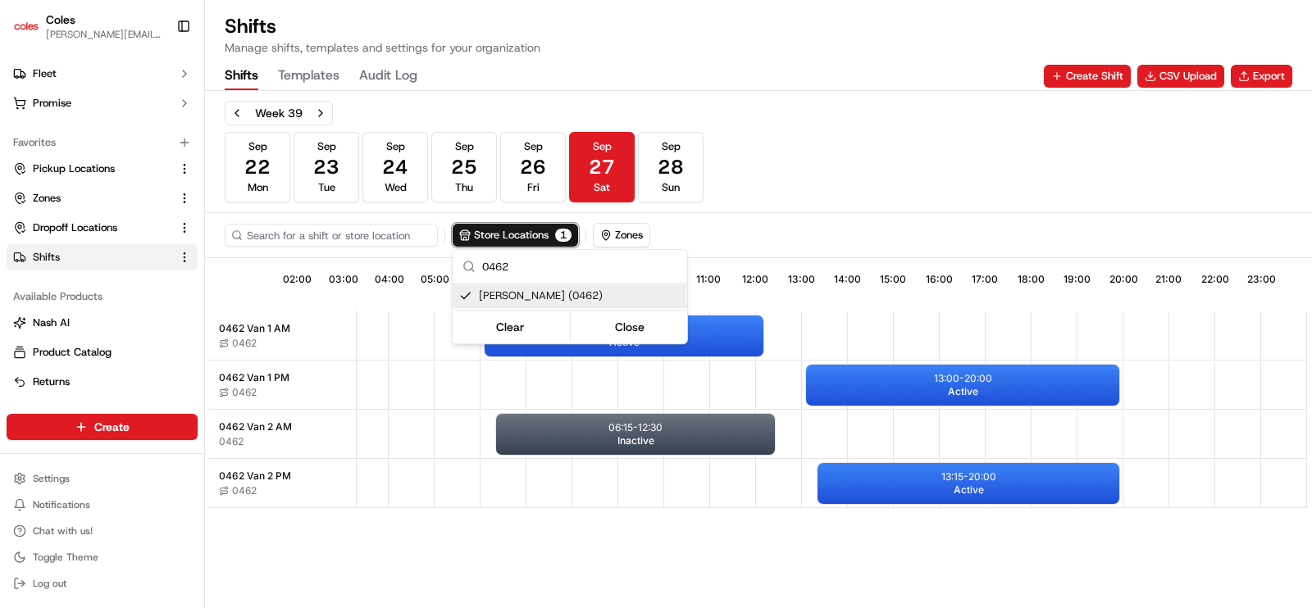
scroll to position [0, 152]
click at [702, 233] on html "Coles [EMAIL_ADDRESS][PERSON_NAME][PERSON_NAME][DOMAIN_NAME] Toggle Sidebar Ord…" at bounding box center [656, 304] width 1312 height 608
